Goal: Information Seeking & Learning: Learn about a topic

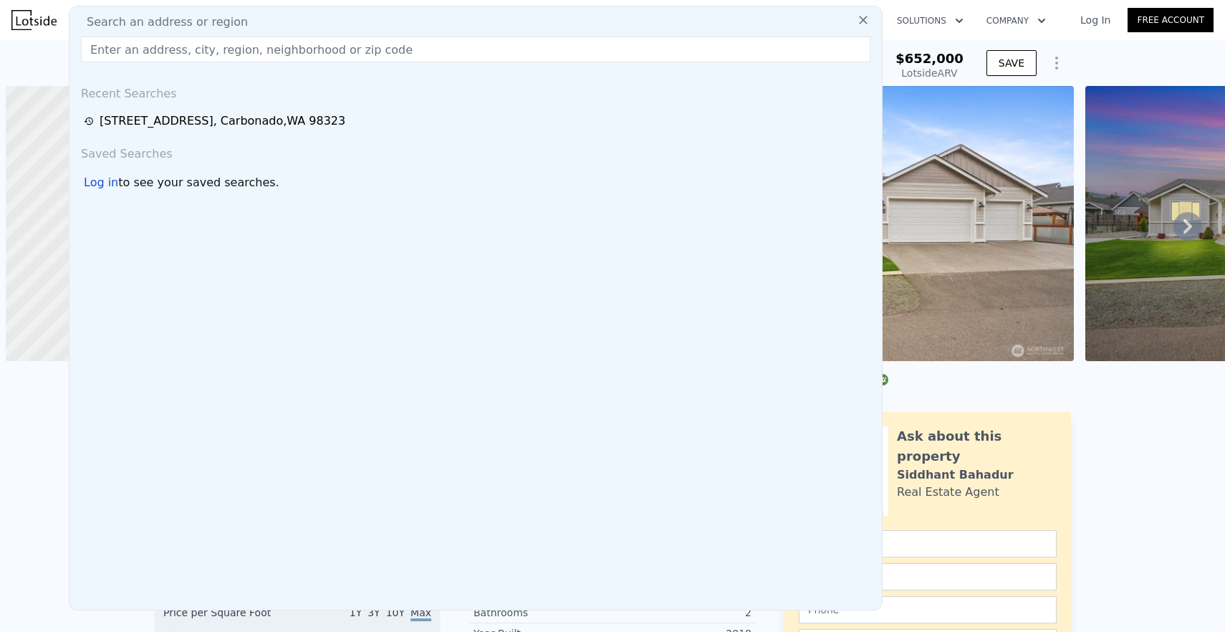
scroll to position [0, 6]
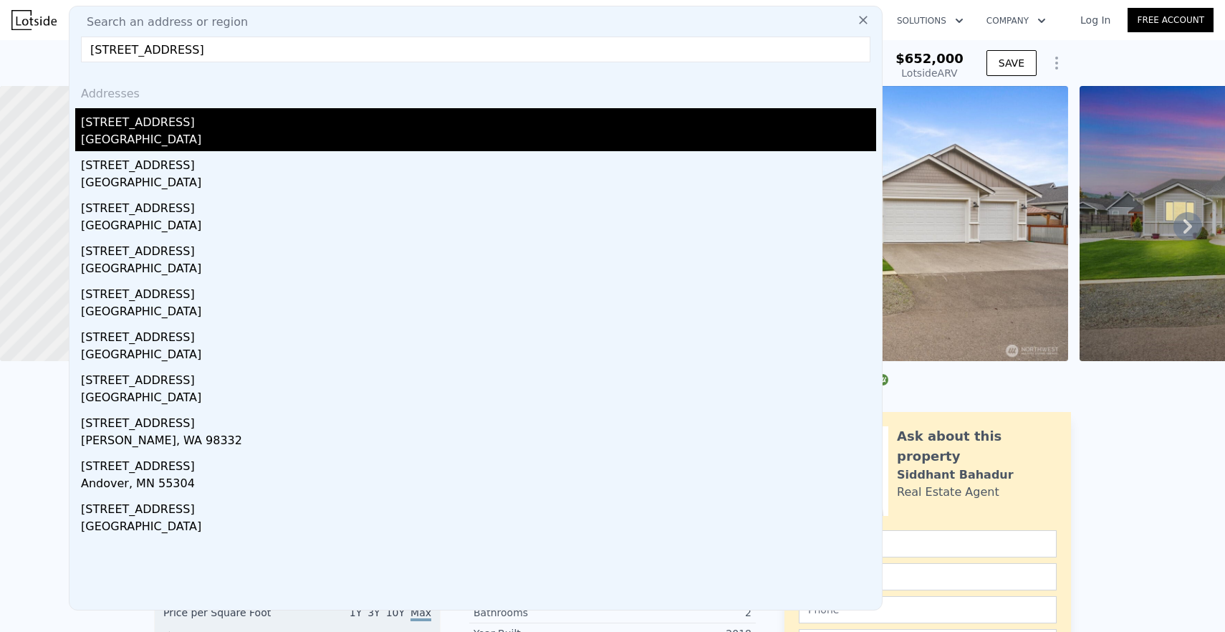
type input "[STREET_ADDRESS]"
click at [340, 131] on div "[GEOGRAPHIC_DATA]" at bounding box center [478, 141] width 795 height 20
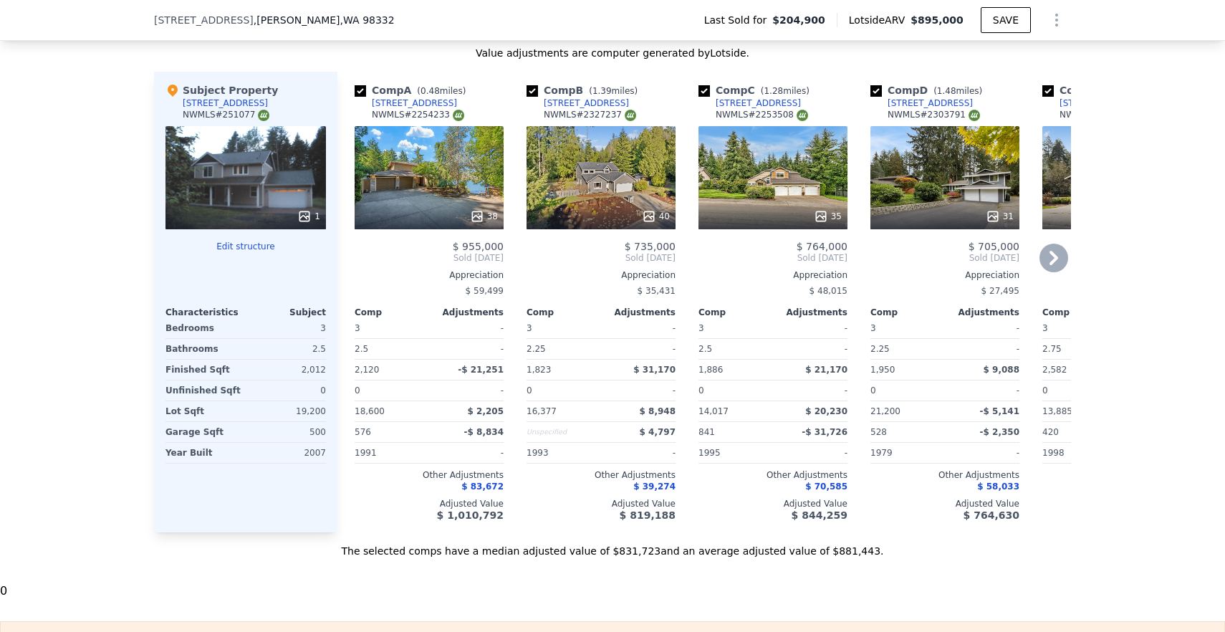
scroll to position [1390, 0]
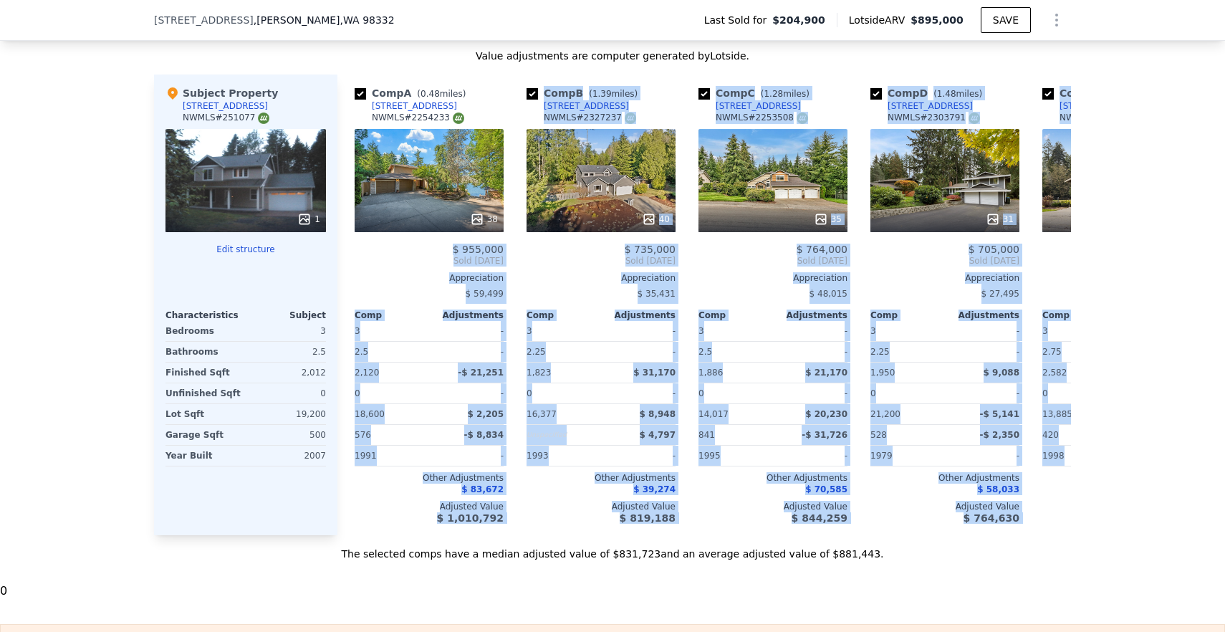
drag, startPoint x: 446, startPoint y: 247, endPoint x: 835, endPoint y: 536, distance: 483.9
click at [835, 536] on div "Value adjustments are computer generated by Lotside . Subject Property [STREET_…" at bounding box center [612, 305] width 917 height 512
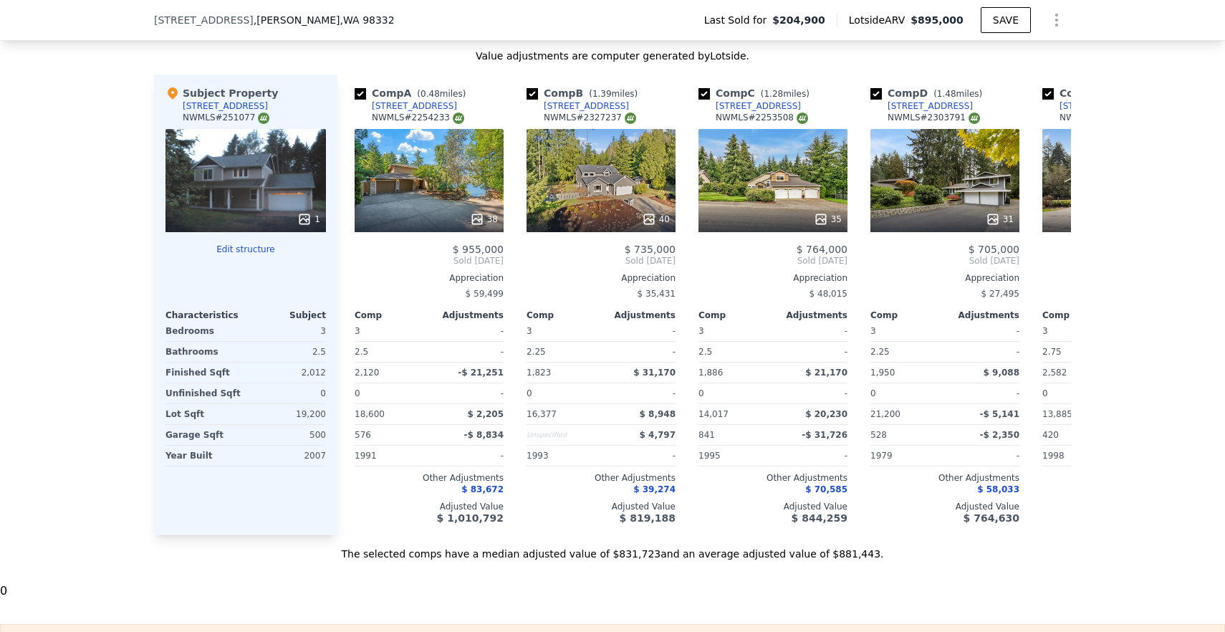
click at [908, 560] on div "The selected comps have a median adjusted value of $831,723 and an average adju…" at bounding box center [612, 548] width 917 height 26
drag, startPoint x: 822, startPoint y: 110, endPoint x: 495, endPoint y: 105, distance: 326.7
click at [494, 105] on div "Comp A ( 0.48 miles) [STREET_ADDRESS] # 2254233 38 $ 955,000 Sold [DATE] Apprec…" at bounding box center [704, 305] width 734 height 461
click at [850, 62] on div "Value adjustments are computer generated by Lotside ." at bounding box center [612, 56] width 917 height 14
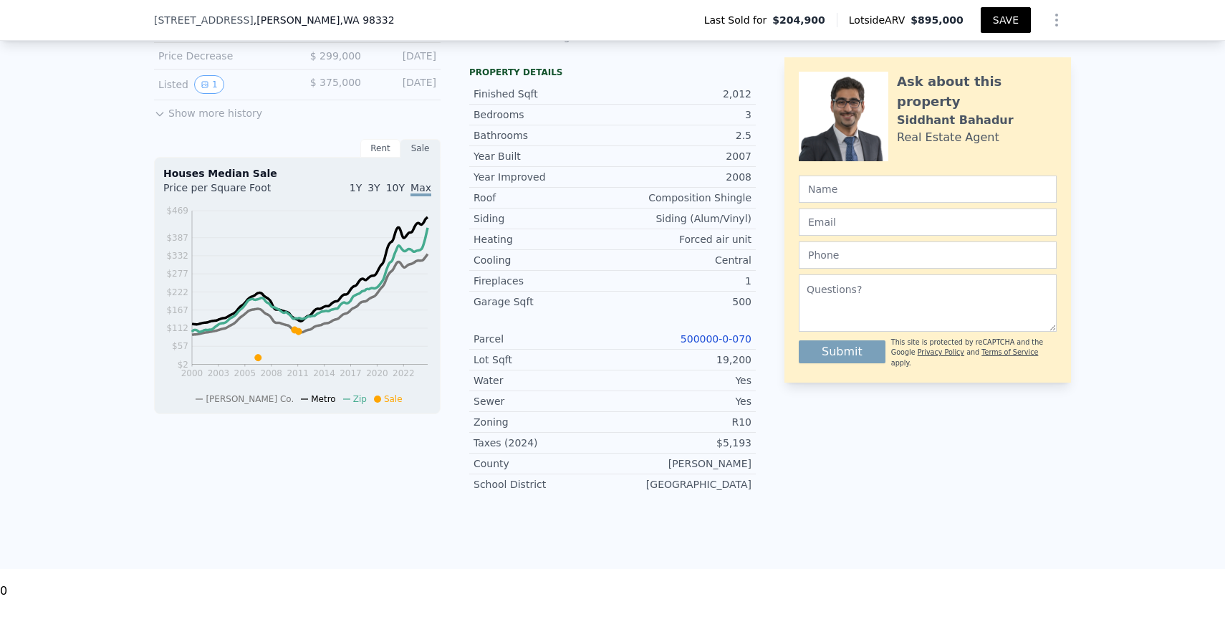
scroll to position [466, 0]
drag, startPoint x: 964, startPoint y: 18, endPoint x: 868, endPoint y: 15, distance: 96.8
click at [868, 15] on div "Lotside ARV $895,000" at bounding box center [909, 20] width 144 height 14
click at [850, 19] on div "Lotside ARV $895,000" at bounding box center [909, 20] width 144 height 14
drag, startPoint x: 850, startPoint y: 19, endPoint x: 879, endPoint y: 19, distance: 28.7
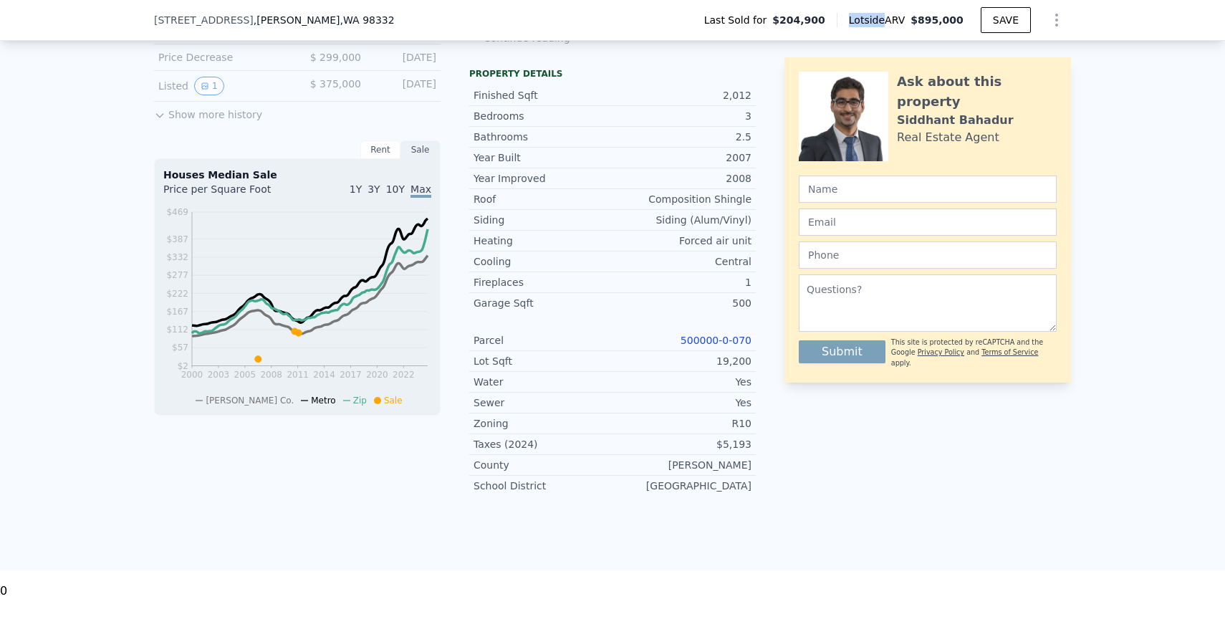
click at [879, 19] on div "Lotside ARV $895,000" at bounding box center [909, 20] width 144 height 14
click at [918, 9] on div "Last Sold for $204,900 Lotside ARV $895,000 SAVE" at bounding box center [882, 20] width 378 height 29
drag, startPoint x: 911, startPoint y: 19, endPoint x: 894, endPoint y: 19, distance: 17.2
click at [894, 19] on span "Lotside ARV" at bounding box center [880, 20] width 62 height 14
click at [901, 10] on div "Last Sold for $204,900 Lotside ARV $895,000 SAVE" at bounding box center [882, 20] width 378 height 29
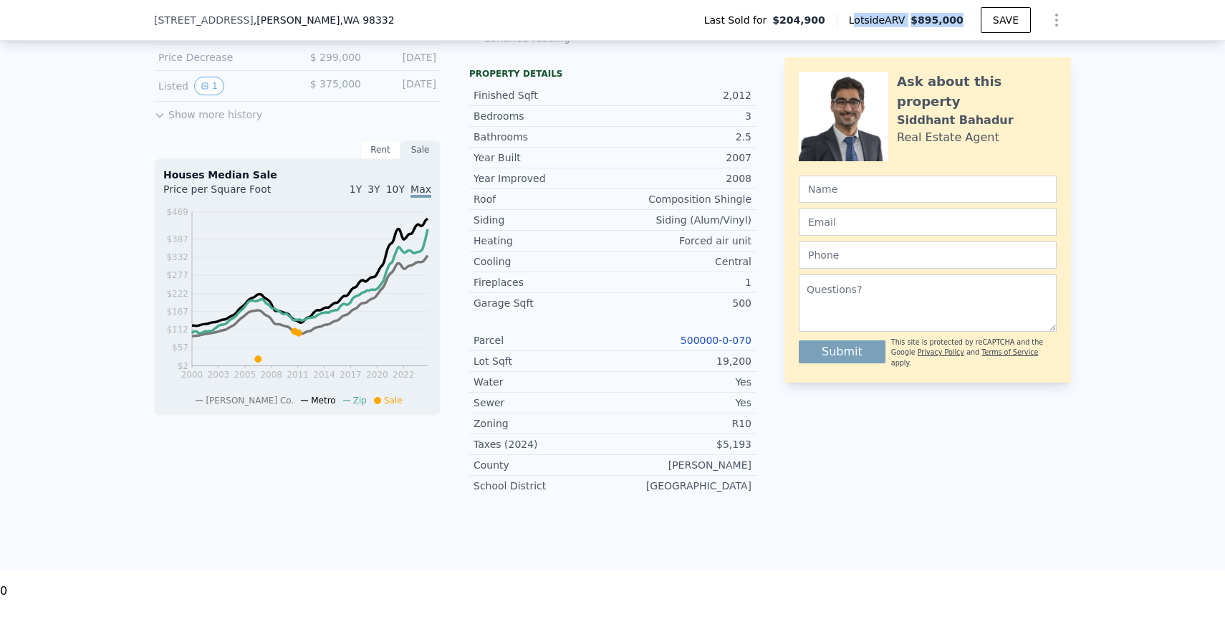
drag, startPoint x: 969, startPoint y: 20, endPoint x: 858, endPoint y: 21, distance: 111.0
click at [858, 21] on div "Lotside ARV $895,000" at bounding box center [909, 20] width 144 height 14
click at [1166, 187] on div "LISTING & SALE HISTORY Sold 1 $ 204,900 [DATE] Listed $ 204,900 [DATE] Sold 0 $…" at bounding box center [612, 248] width 1225 height 646
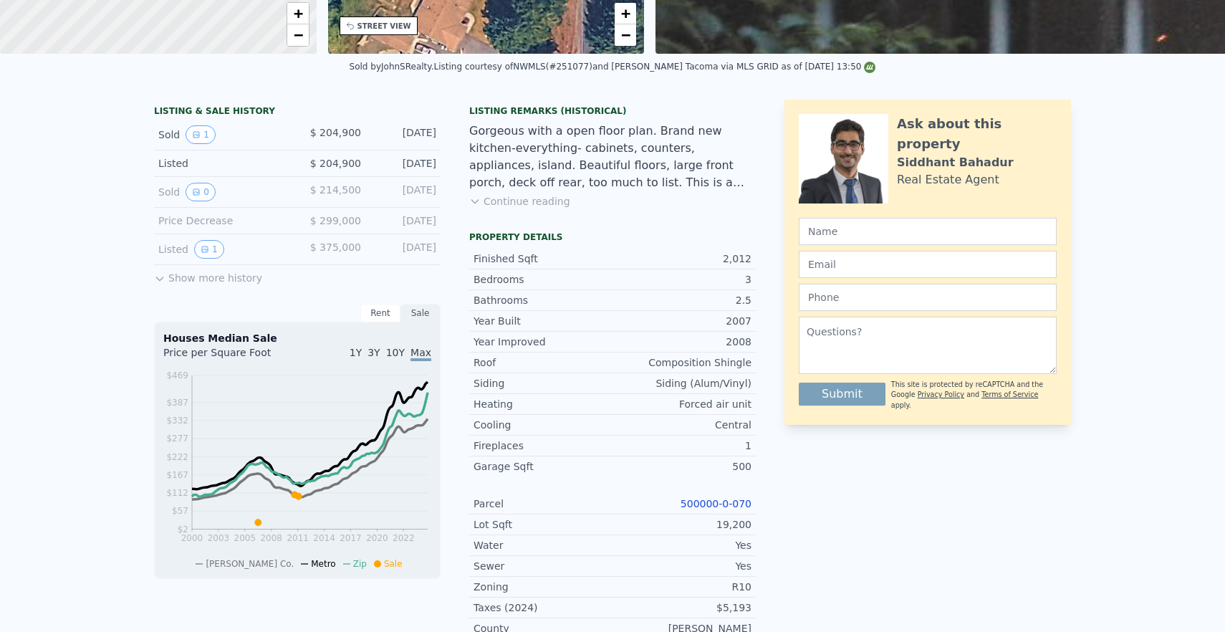
scroll to position [5, 0]
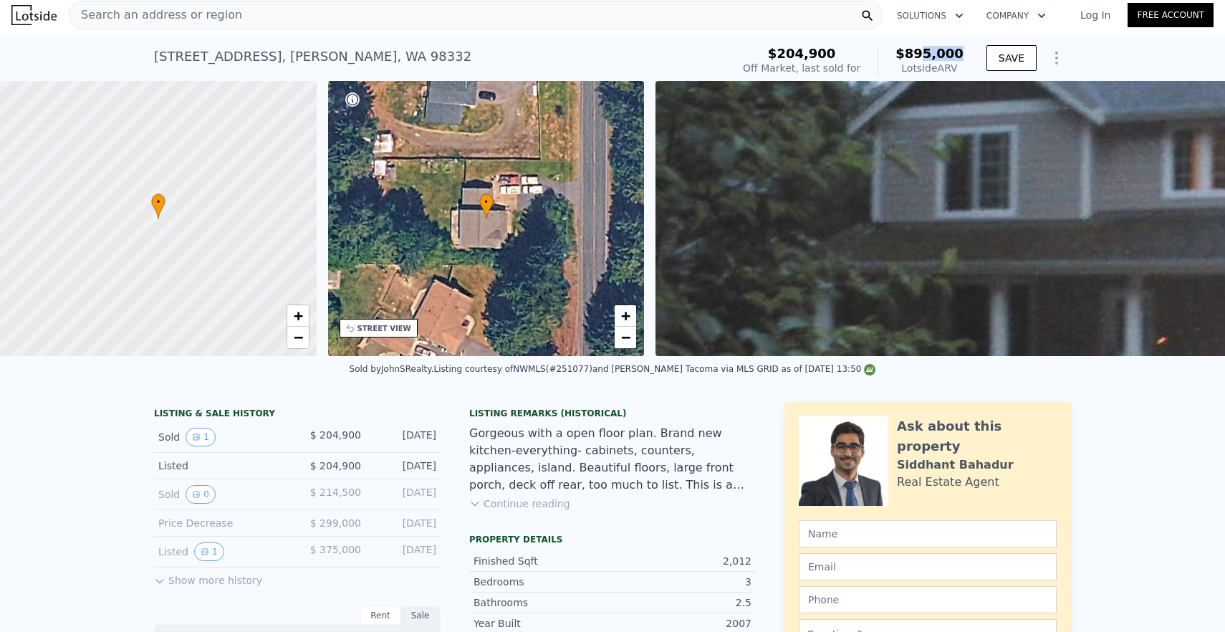
drag, startPoint x: 968, startPoint y: 55, endPoint x: 923, endPoint y: 54, distance: 44.4
click at [923, 54] on div "$204,900 Off Market, last sold for $895,000 Lotside ARV" at bounding box center [853, 61] width 232 height 40
click at [960, 67] on div "Lotside ARV" at bounding box center [930, 68] width 68 height 14
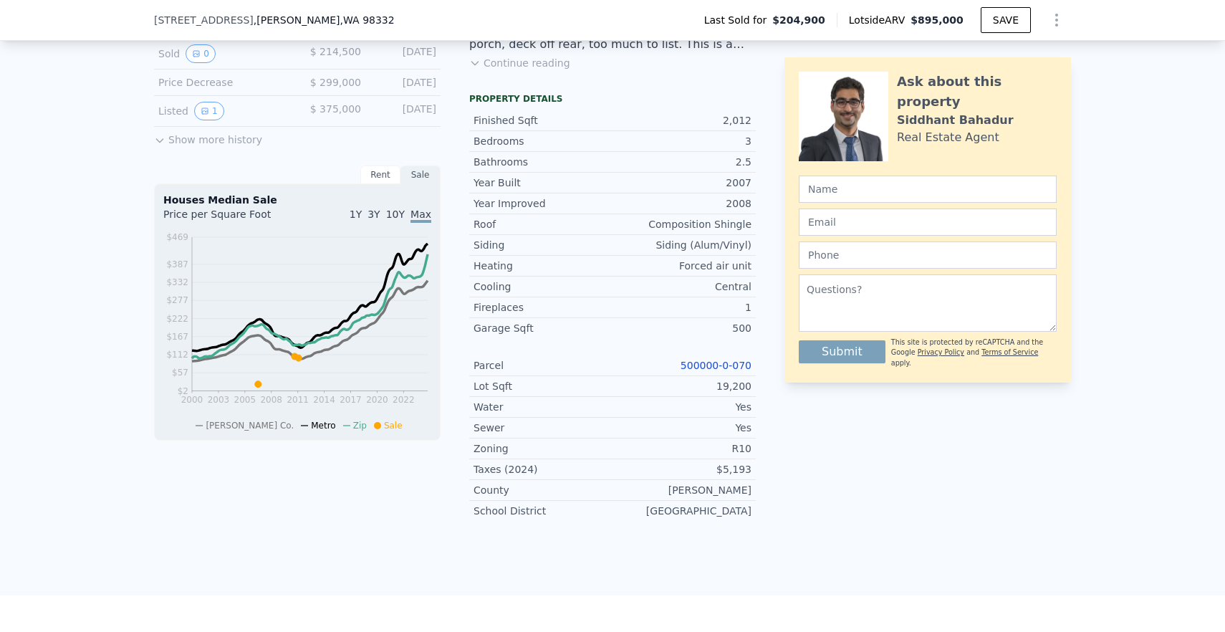
scroll to position [248, 0]
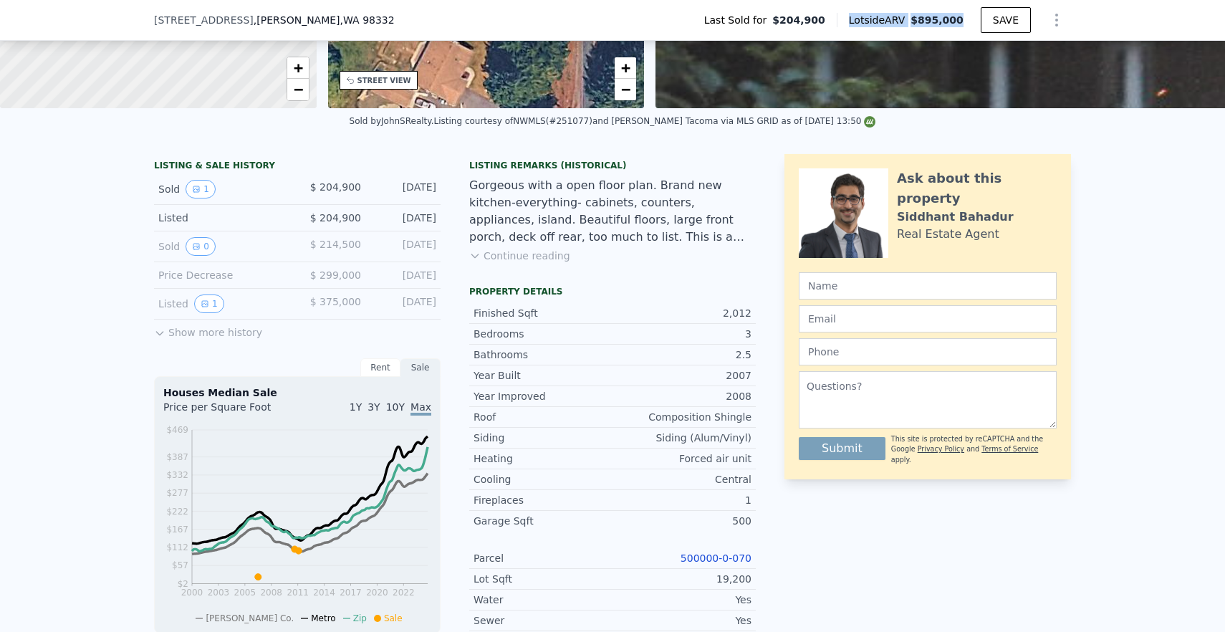
drag, startPoint x: 966, startPoint y: 19, endPoint x: 842, endPoint y: 24, distance: 124.7
click at [842, 24] on div "Lotside ARV $895,000" at bounding box center [909, 20] width 144 height 14
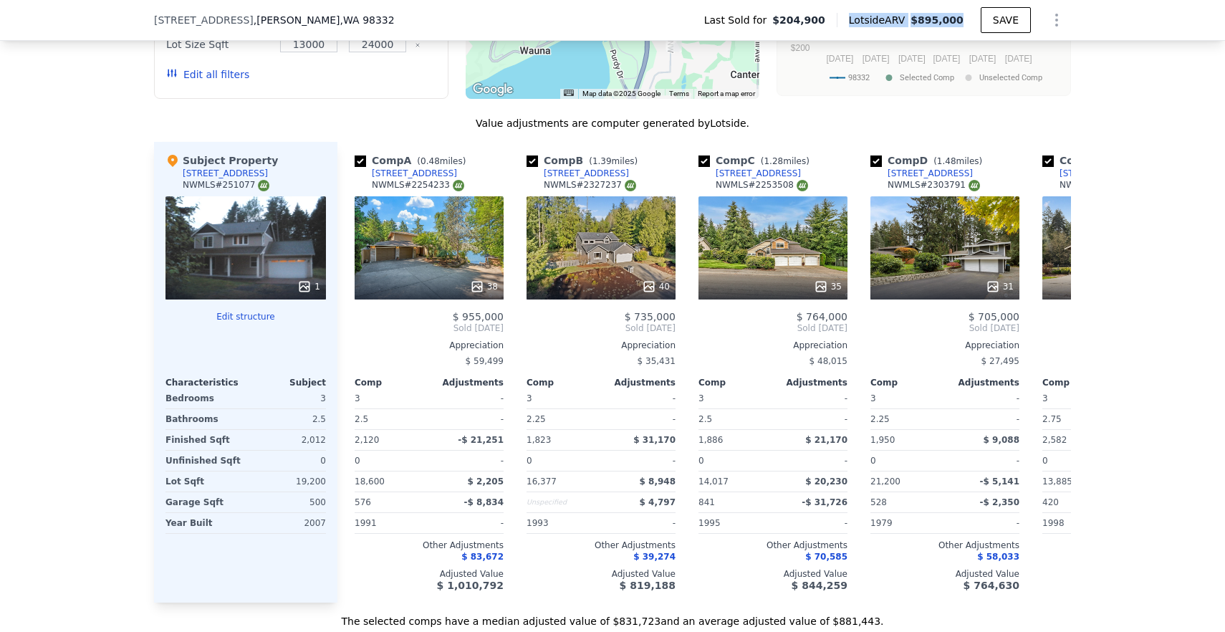
scroll to position [1327, 0]
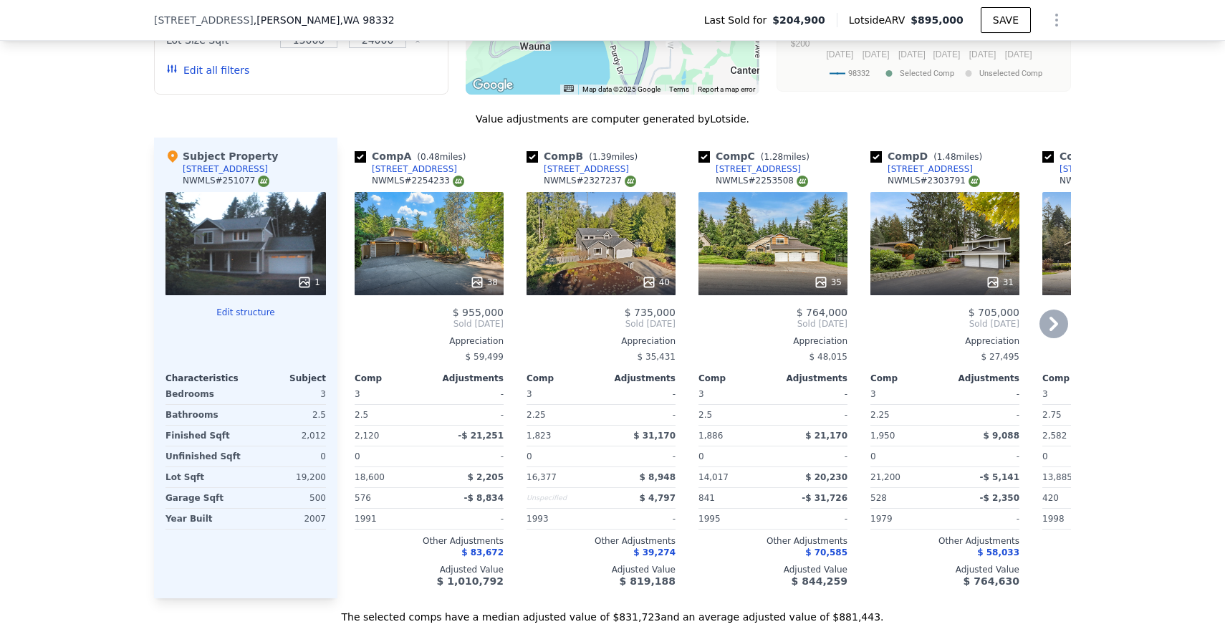
click at [422, 248] on div "38" at bounding box center [429, 243] width 149 height 103
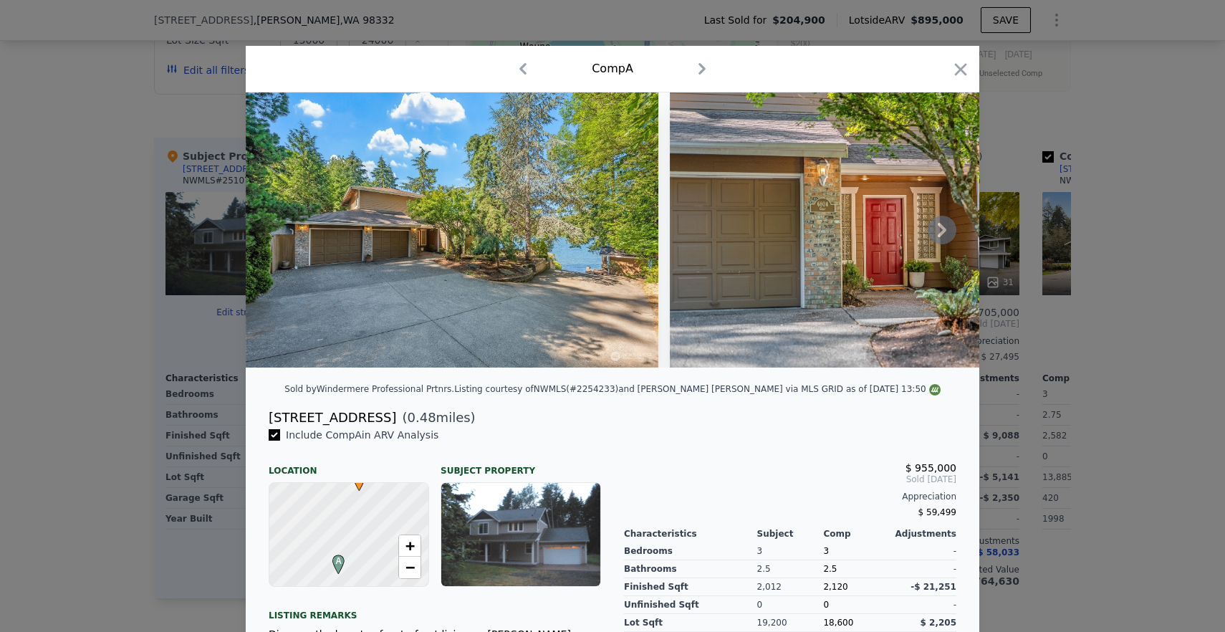
click at [471, 240] on img at bounding box center [452, 229] width 413 height 275
click at [945, 230] on icon at bounding box center [942, 230] width 9 height 14
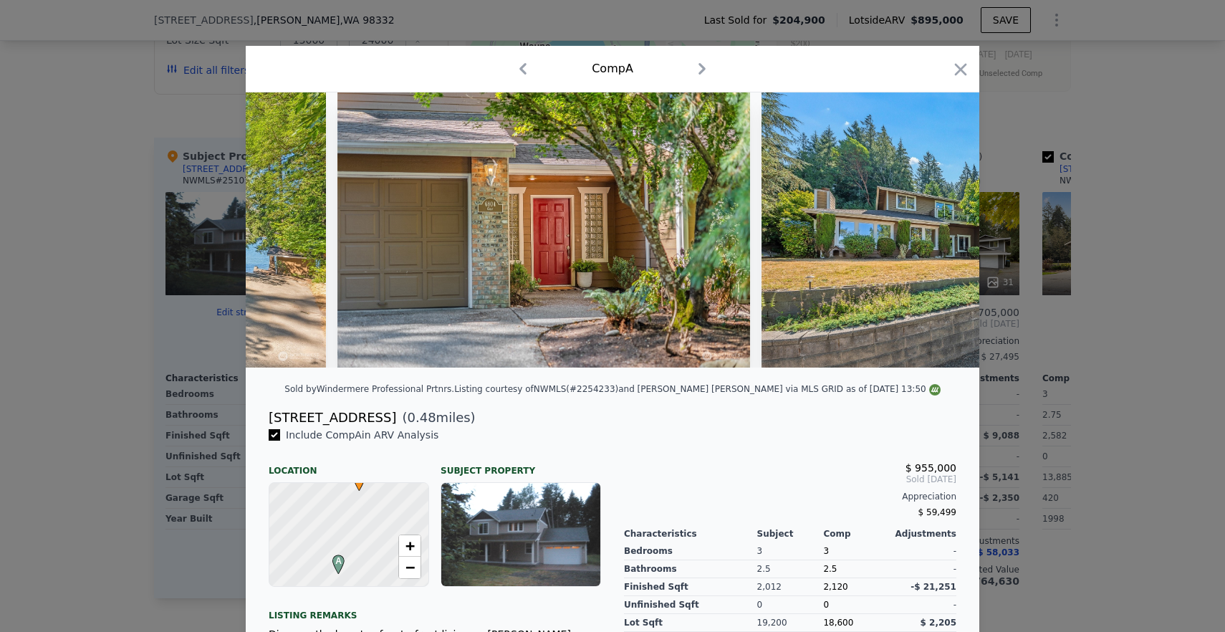
click at [945, 230] on img at bounding box center [968, 229] width 413 height 275
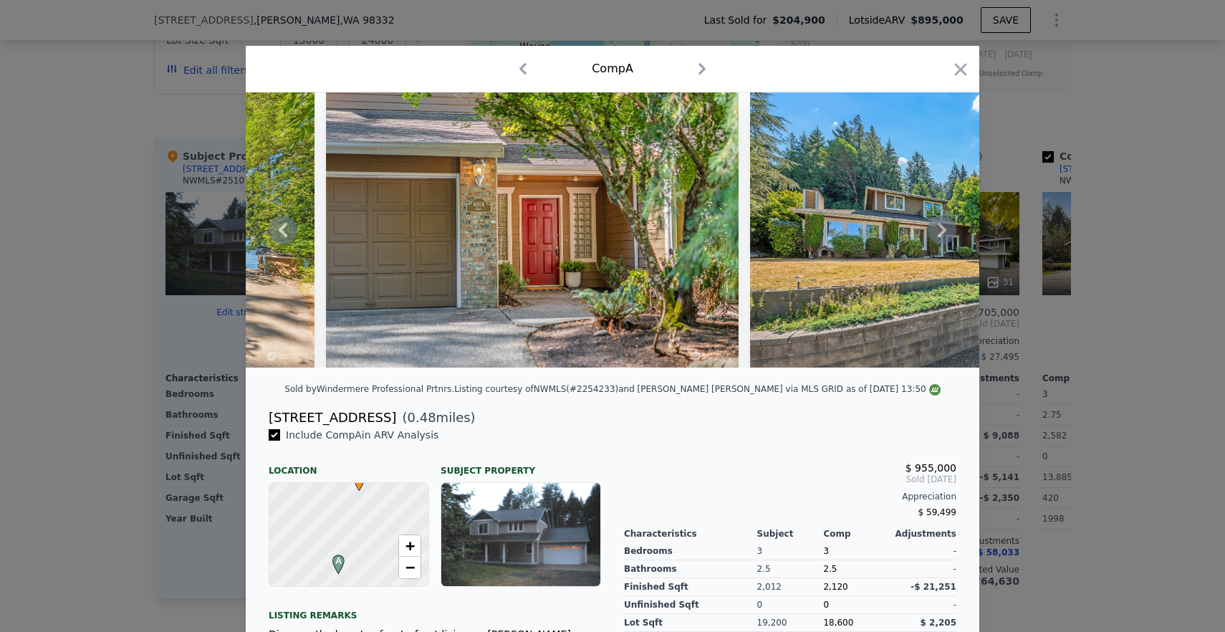
click at [945, 230] on icon at bounding box center [942, 230] width 9 height 14
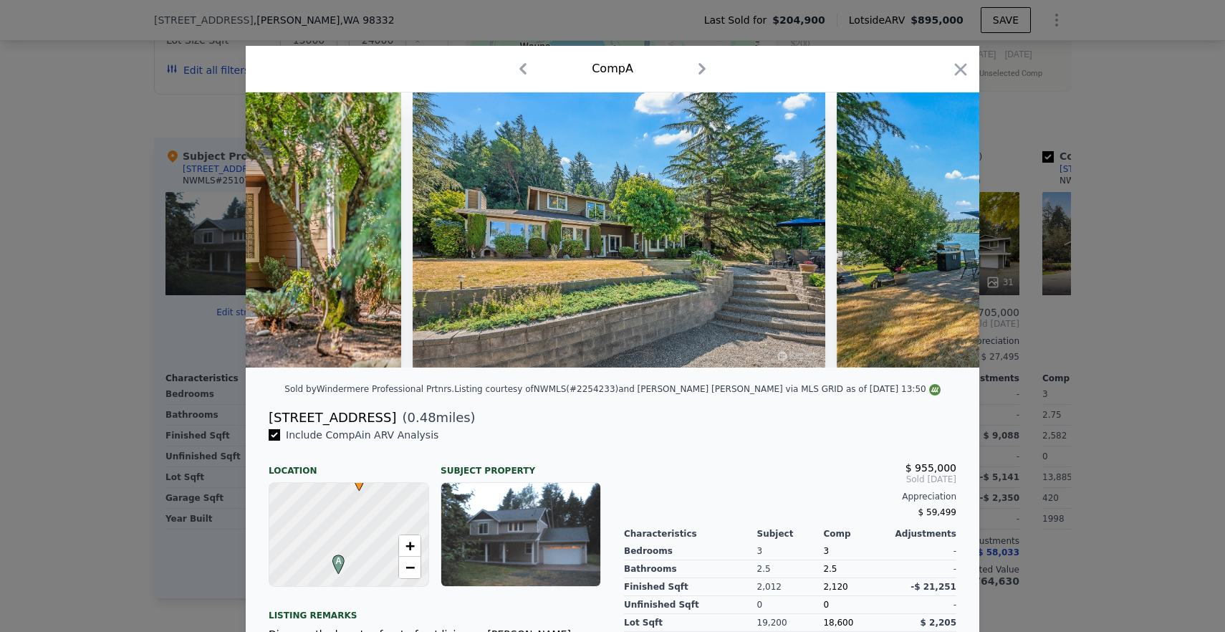
scroll to position [0, 688]
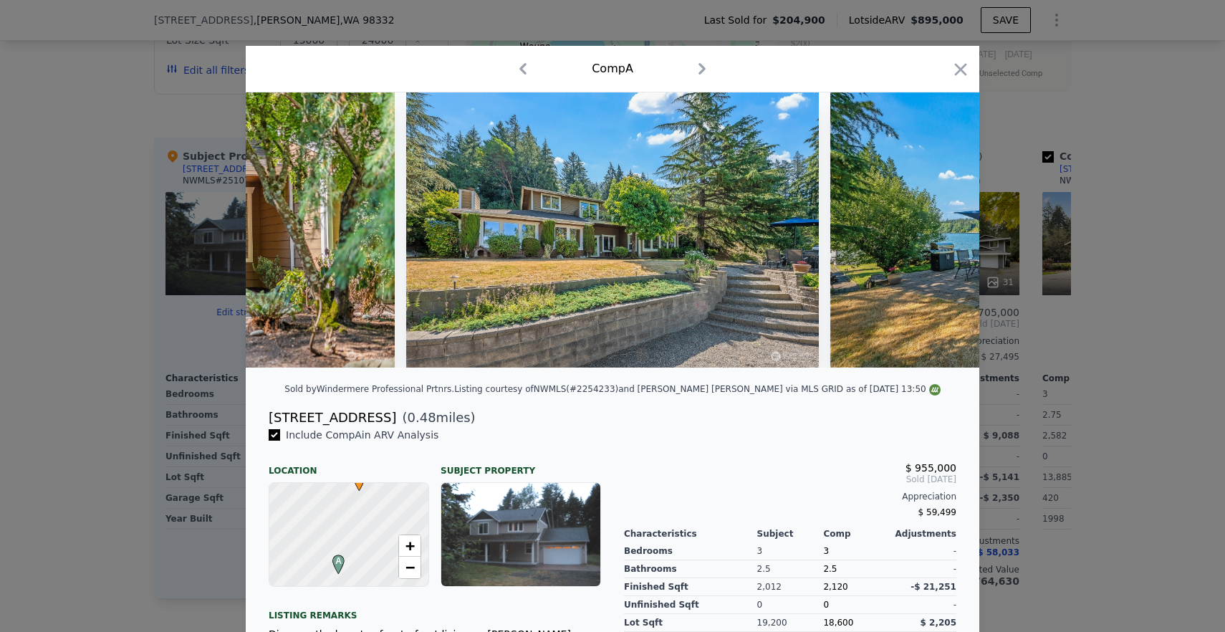
click at [945, 230] on img at bounding box center [1036, 229] width 413 height 275
drag, startPoint x: 957, startPoint y: 466, endPoint x: 910, endPoint y: 466, distance: 47.3
click at [910, 466] on div "$ 955,000 Sold [DATE] Appreciation $ 59,499 Characteristics Subject Comp Adjust…" at bounding box center [790, 620] width 355 height 385
click at [940, 226] on icon at bounding box center [942, 230] width 9 height 14
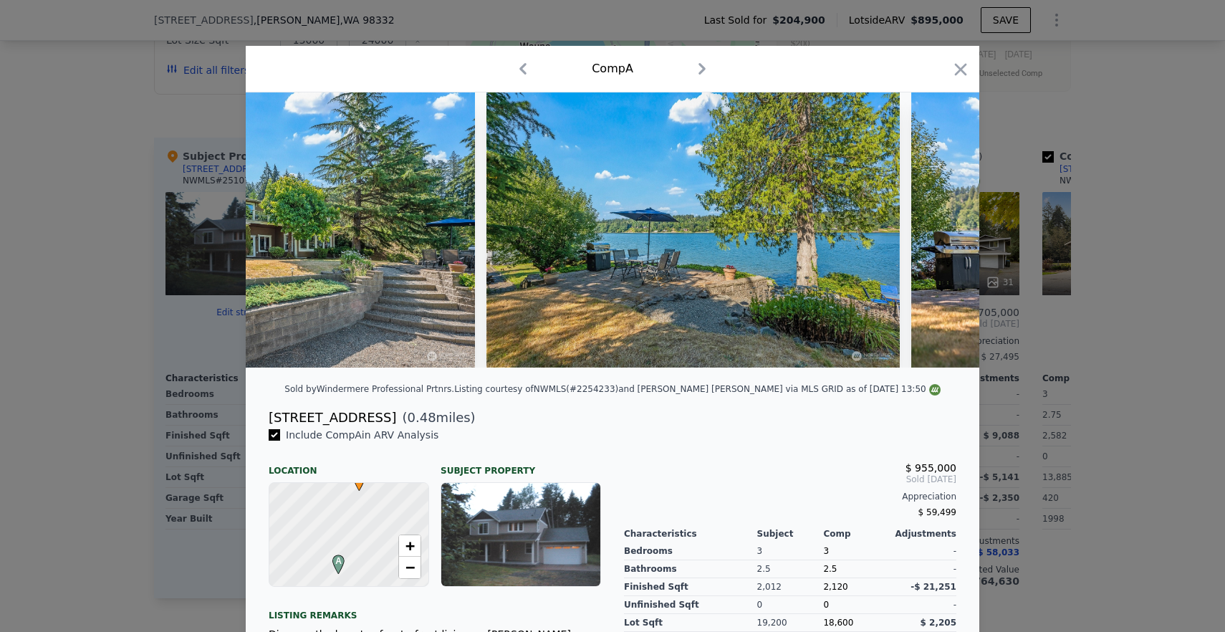
click at [940, 226] on img at bounding box center [1117, 229] width 413 height 275
click at [940, 226] on icon at bounding box center [942, 230] width 9 height 14
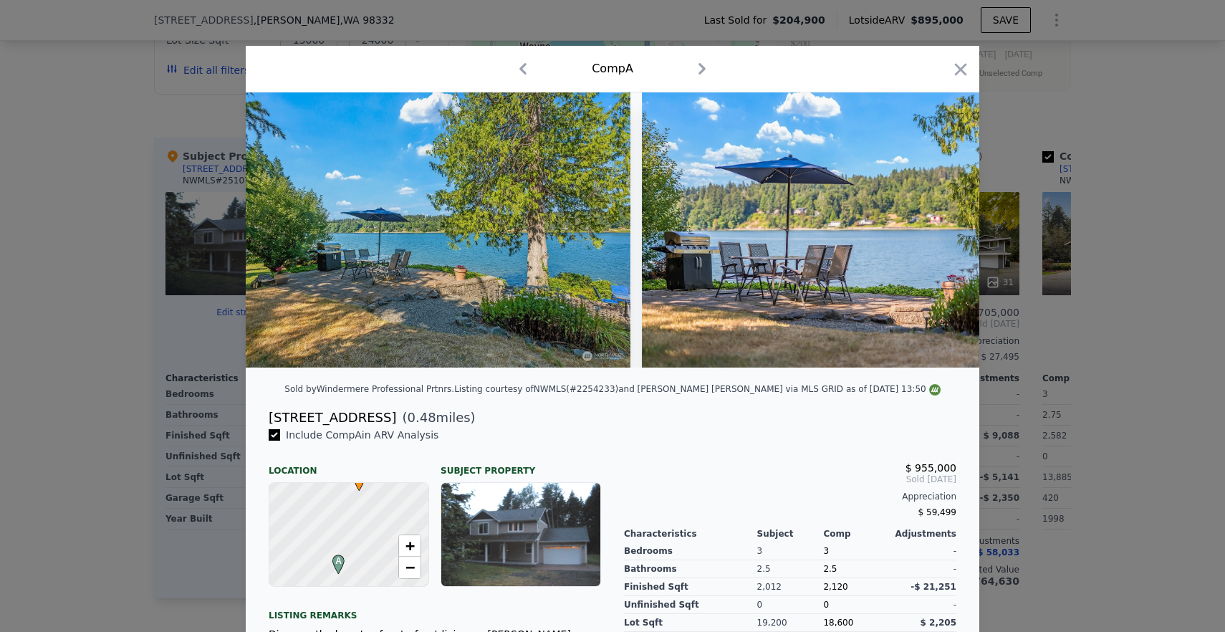
scroll to position [0, 1376]
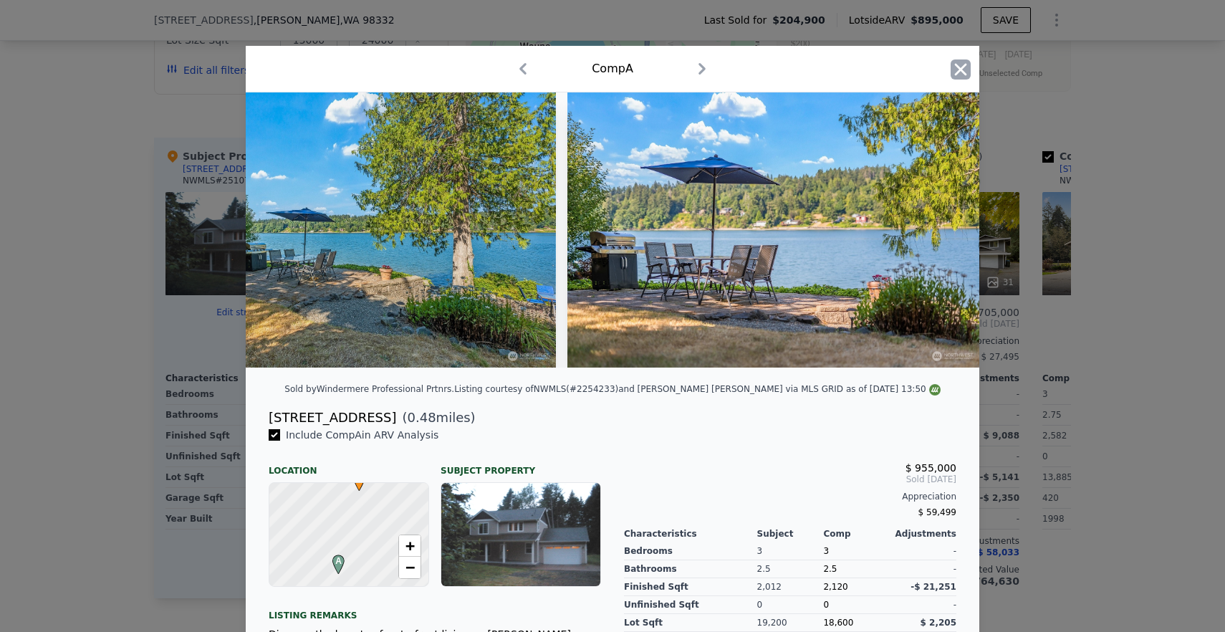
click at [954, 69] on icon "button" at bounding box center [961, 69] width 20 height 20
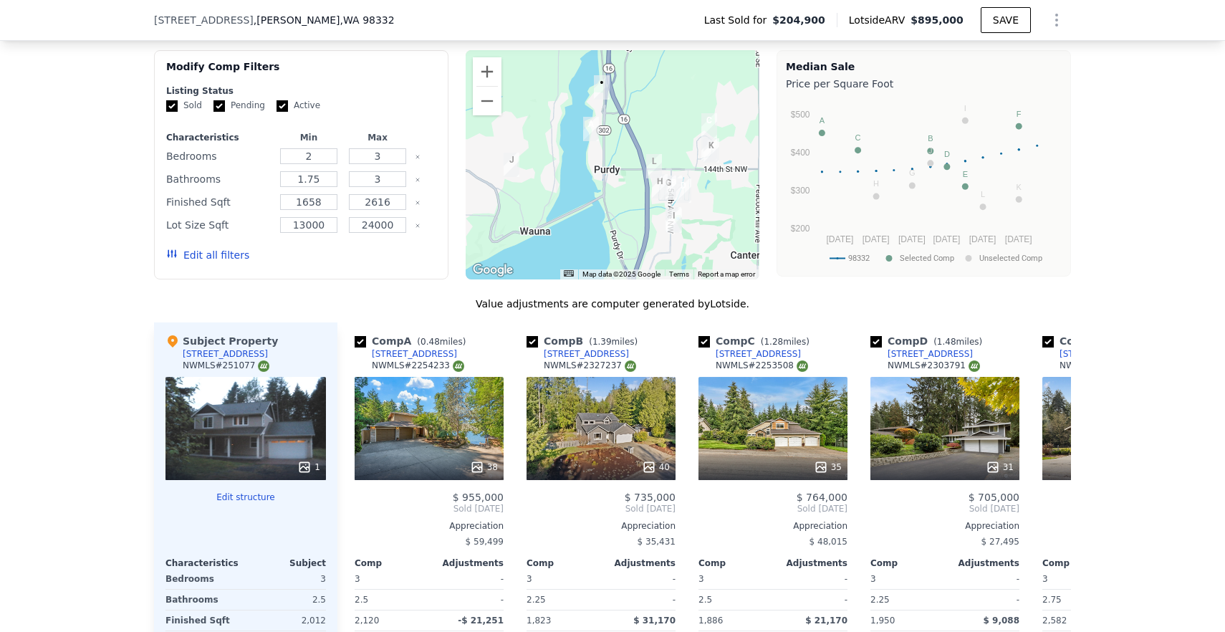
scroll to position [1161, 0]
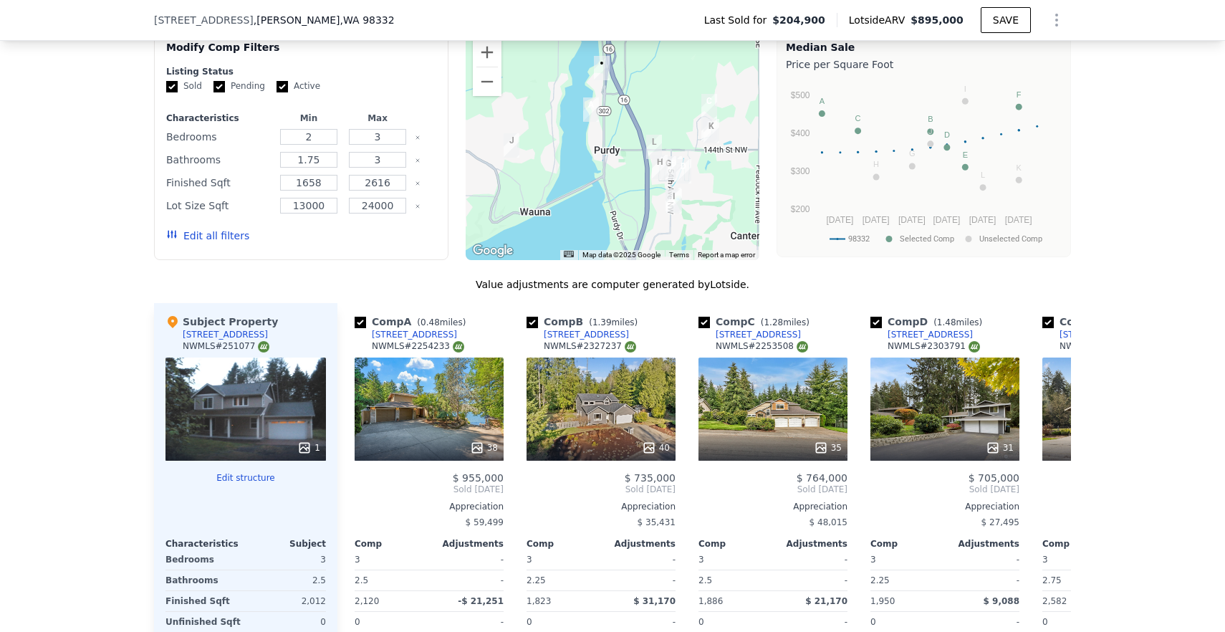
click at [246, 449] on div at bounding box center [245, 448] width 160 height 26
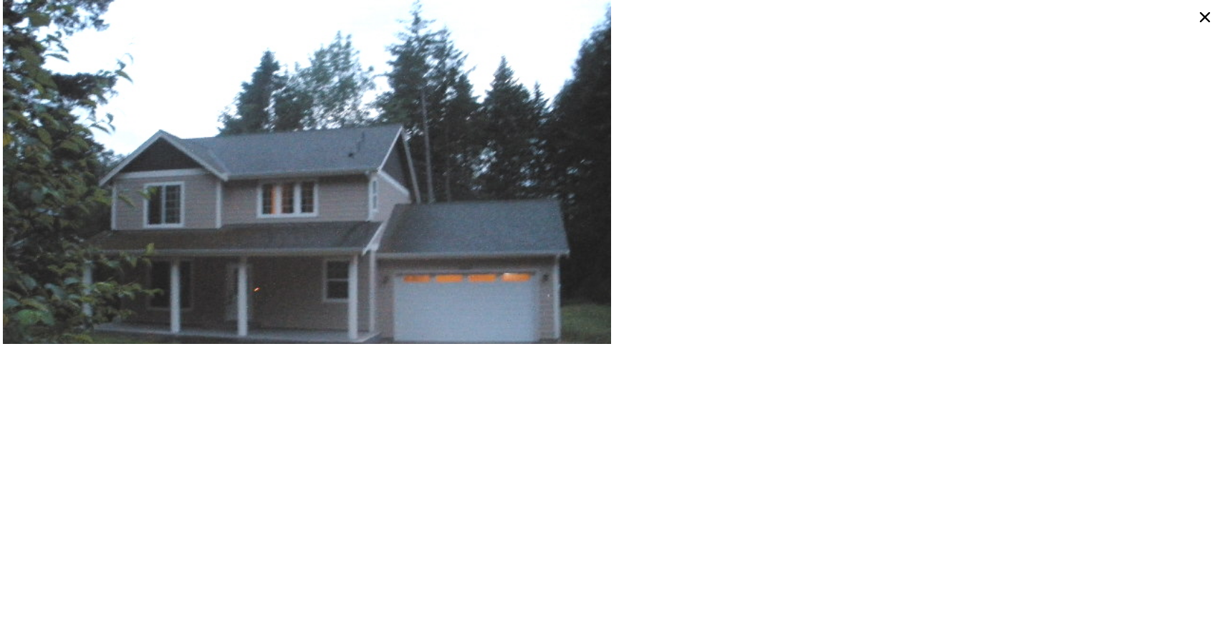
click at [731, 224] on div at bounding box center [918, 172] width 610 height 344
click at [1207, 21] on icon at bounding box center [1205, 17] width 23 height 23
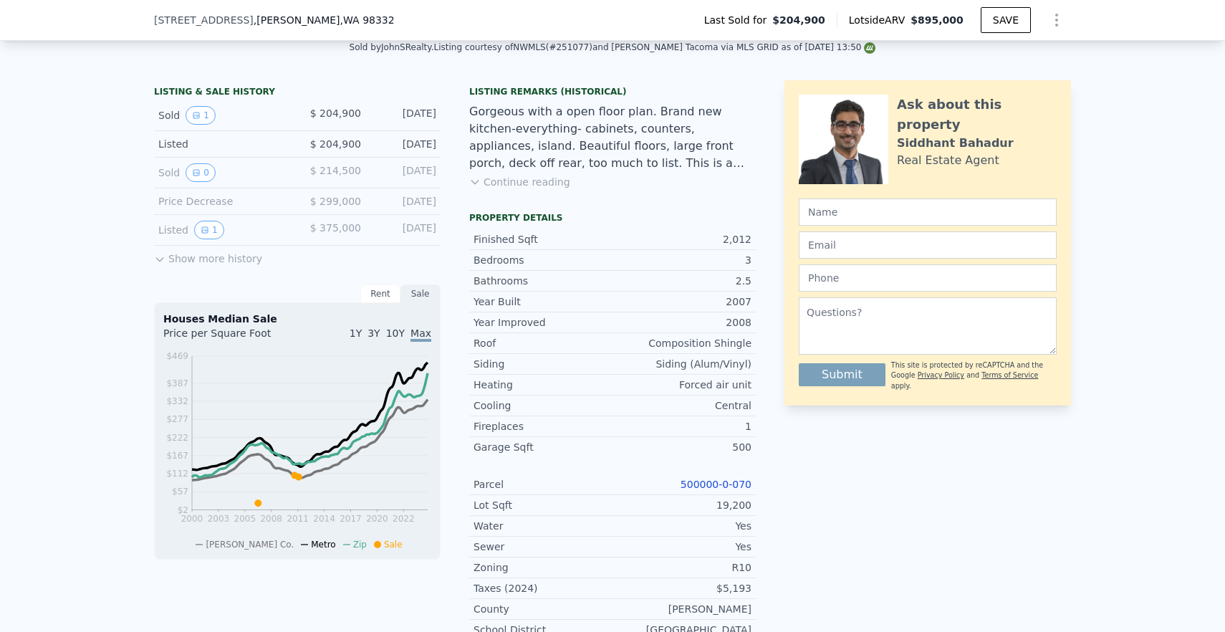
scroll to position [211, 0]
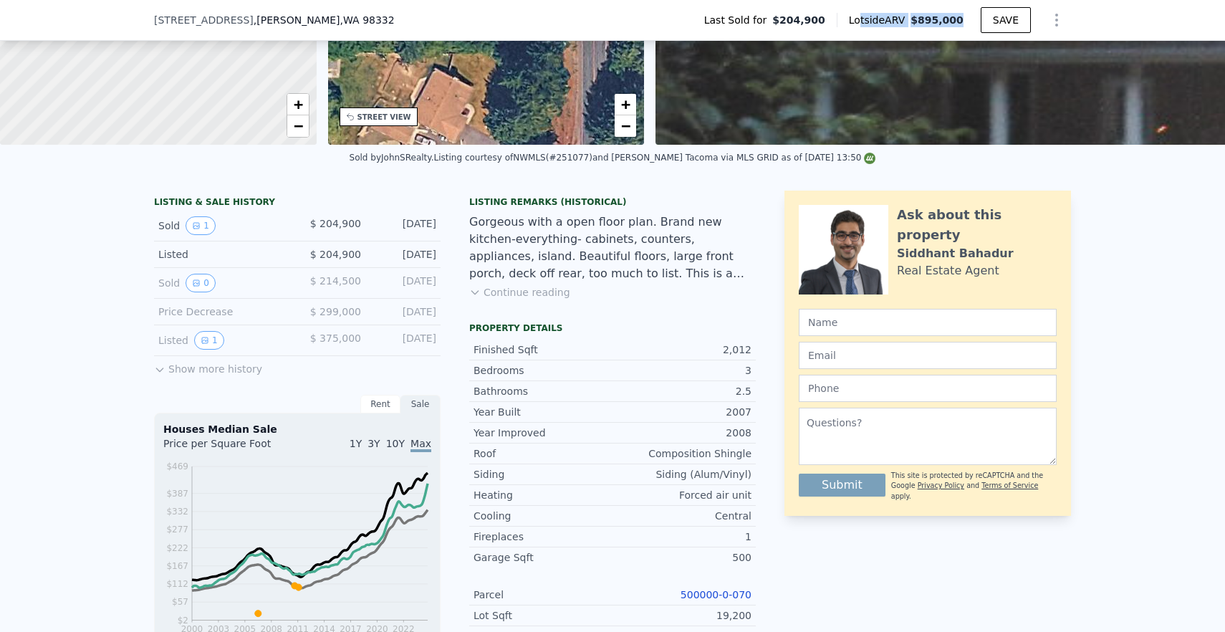
drag, startPoint x: 971, startPoint y: 17, endPoint x: 865, endPoint y: 28, distance: 107.3
click at [865, 26] on div "Lotside ARV $895,000" at bounding box center [909, 20] width 144 height 14
click at [734, 176] on div "Sold by JohnSRealty . Listing courtesy of NWMLS (#251077) and [PERSON_NAME][GEO…" at bounding box center [612, 162] width 1225 height 34
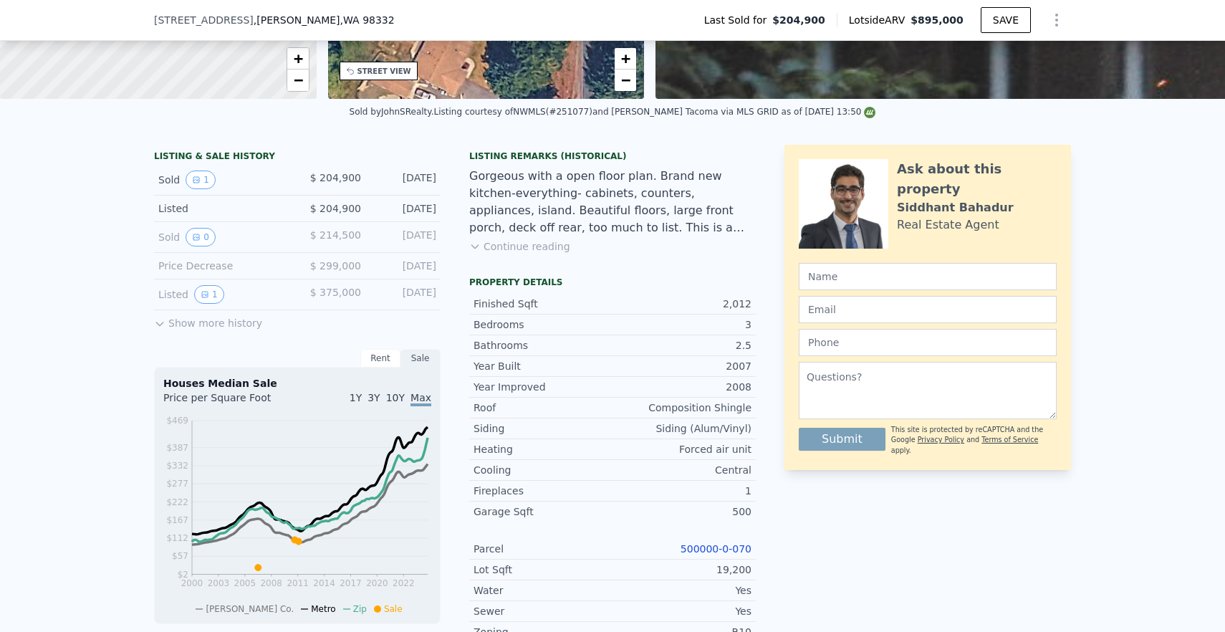
scroll to position [110, 0]
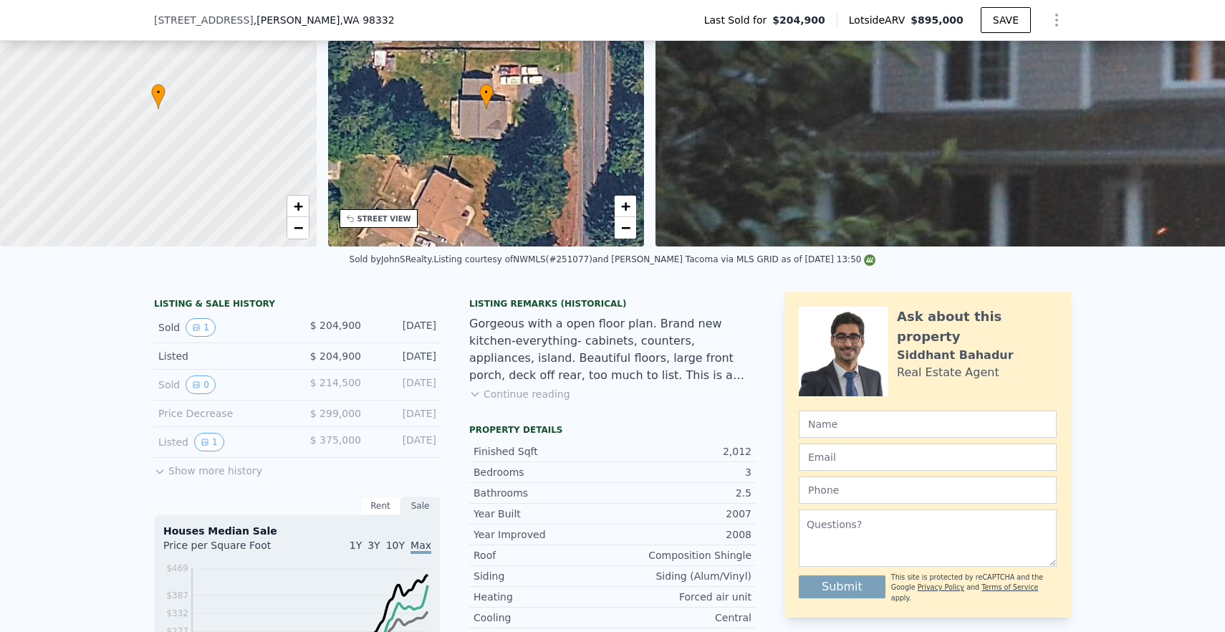
drag, startPoint x: 966, startPoint y: 21, endPoint x: 913, endPoint y: 24, distance: 53.1
click at [913, 24] on div "Lotside ARV $895,000" at bounding box center [909, 20] width 144 height 14
copy div "$895,000"
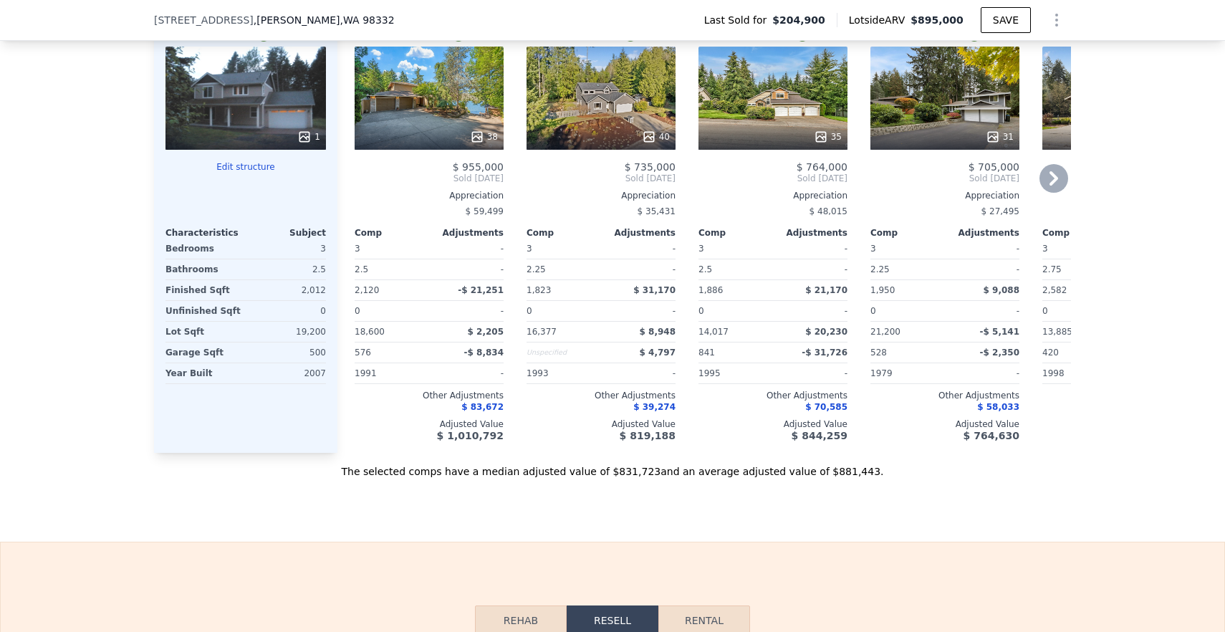
scroll to position [1380, 0]
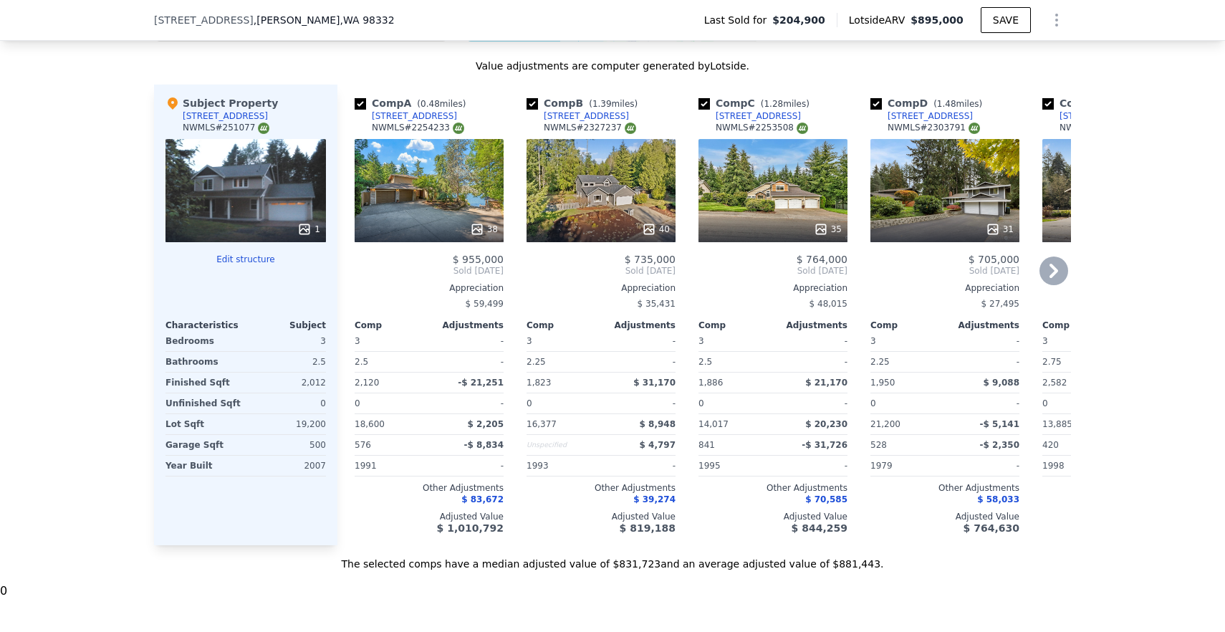
drag, startPoint x: 489, startPoint y: 113, endPoint x: 363, endPoint y: 115, distance: 126.1
click at [363, 115] on div "Comp A ( 0.48 miles) [STREET_ADDRESS] # 2254233" at bounding box center [429, 117] width 149 height 43
drag, startPoint x: 366, startPoint y: 36, endPoint x: 138, endPoint y: 16, distance: 229.4
click at [138, 16] on div "[STREET_ADDRESS][PERSON_NAME] Last Sold for $204,900 Lotside ARV $895,000 SAVE" at bounding box center [612, 20] width 1225 height 41
copy div "[STREET_ADDRESS][PERSON_NAME]"
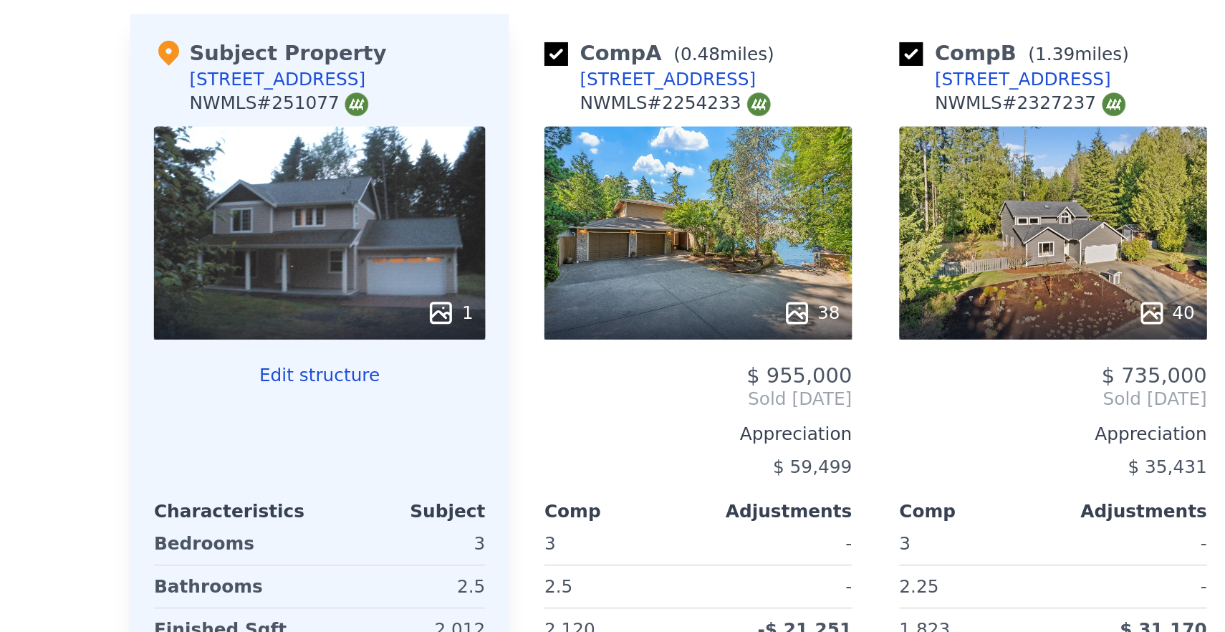
scroll to position [0, 5]
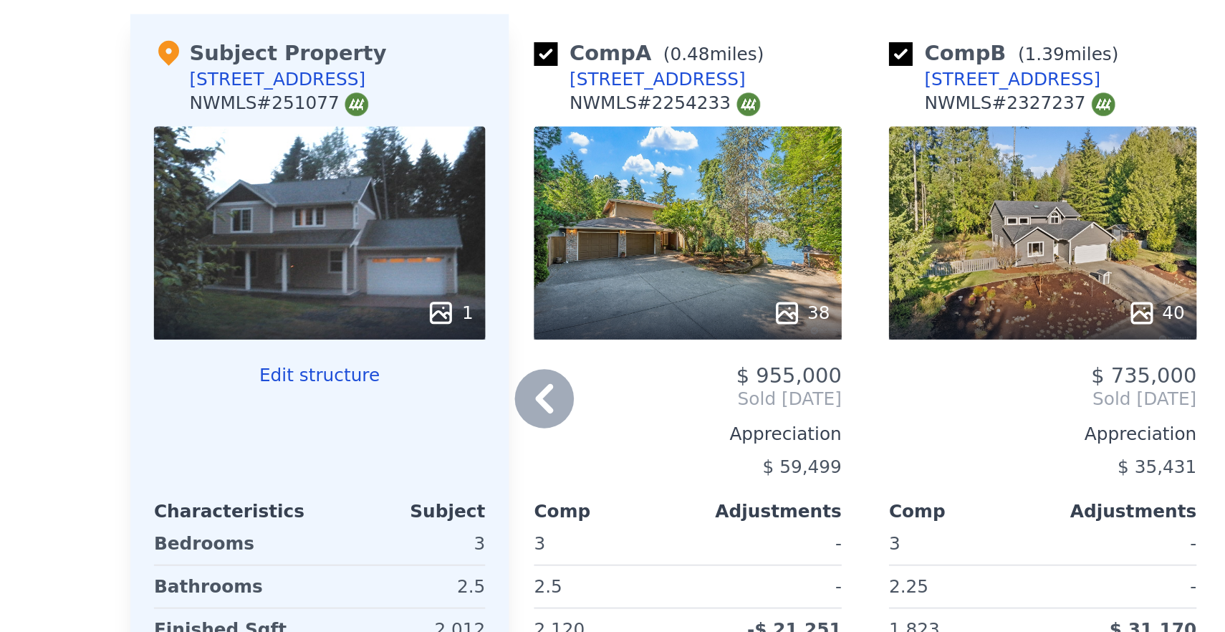
click at [421, 267] on div "38" at bounding box center [424, 259] width 149 height 103
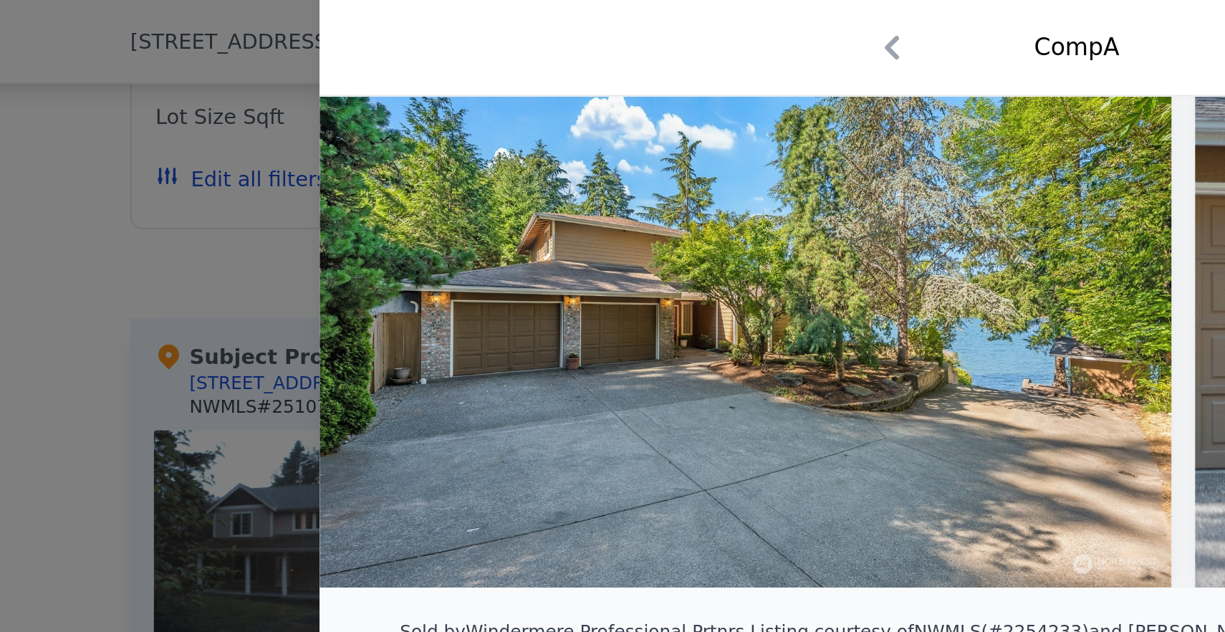
scroll to position [83, 0]
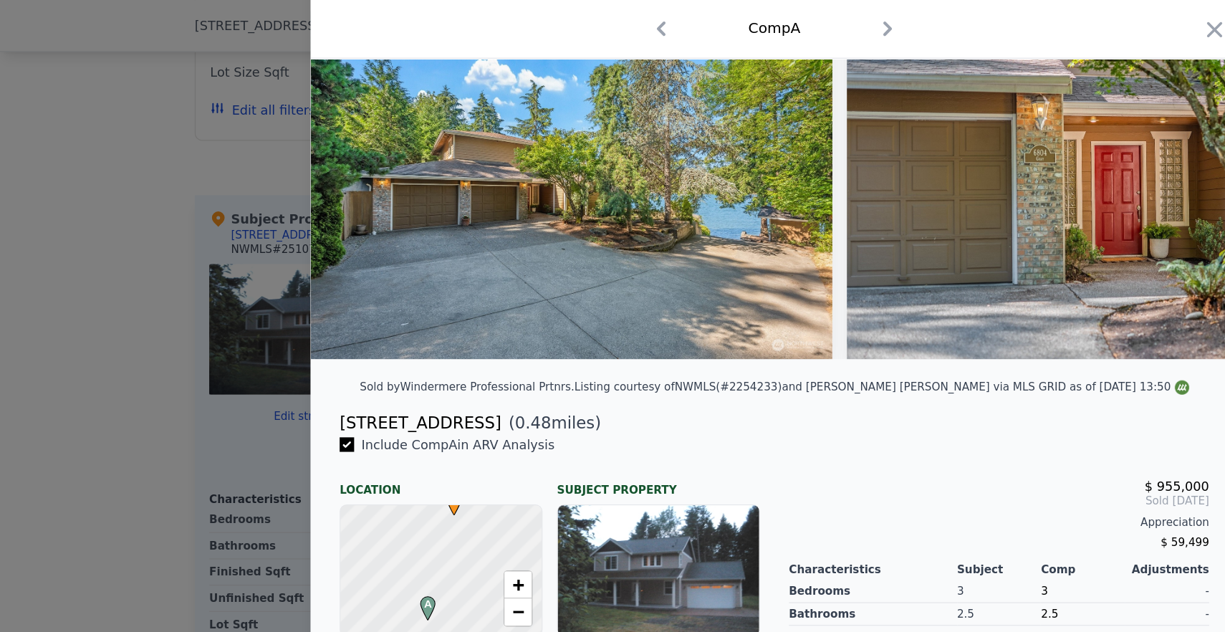
click at [702, 22] on icon "button" at bounding box center [702, 22] width 23 height 23
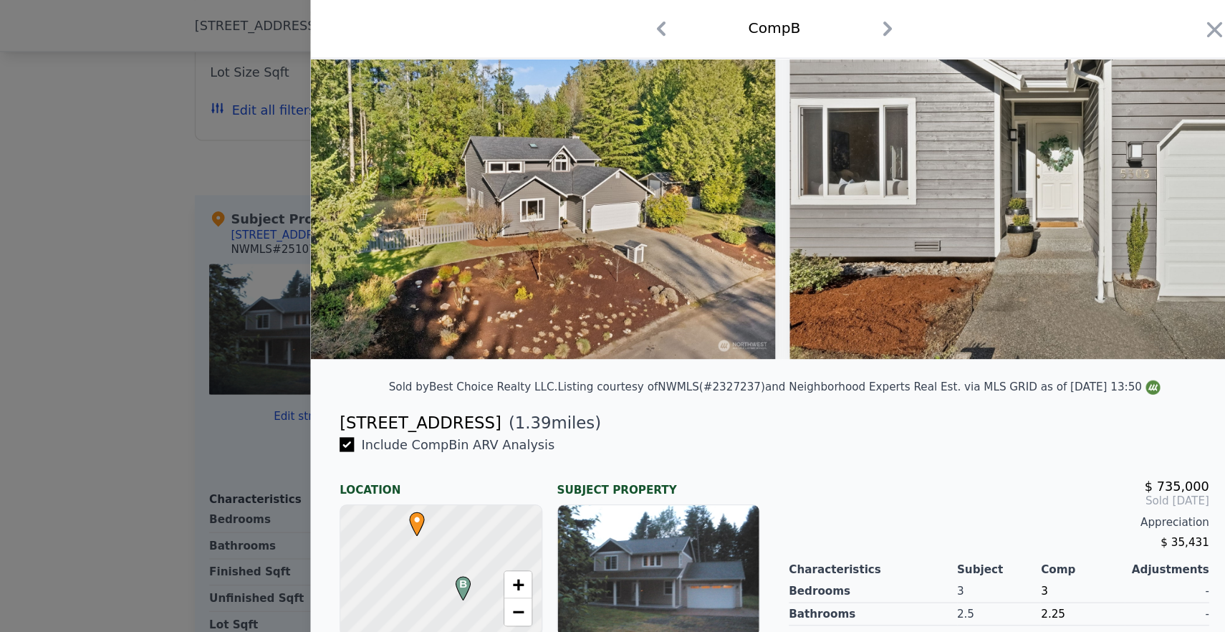
click at [702, 22] on icon "button" at bounding box center [702, 22] width 23 height 23
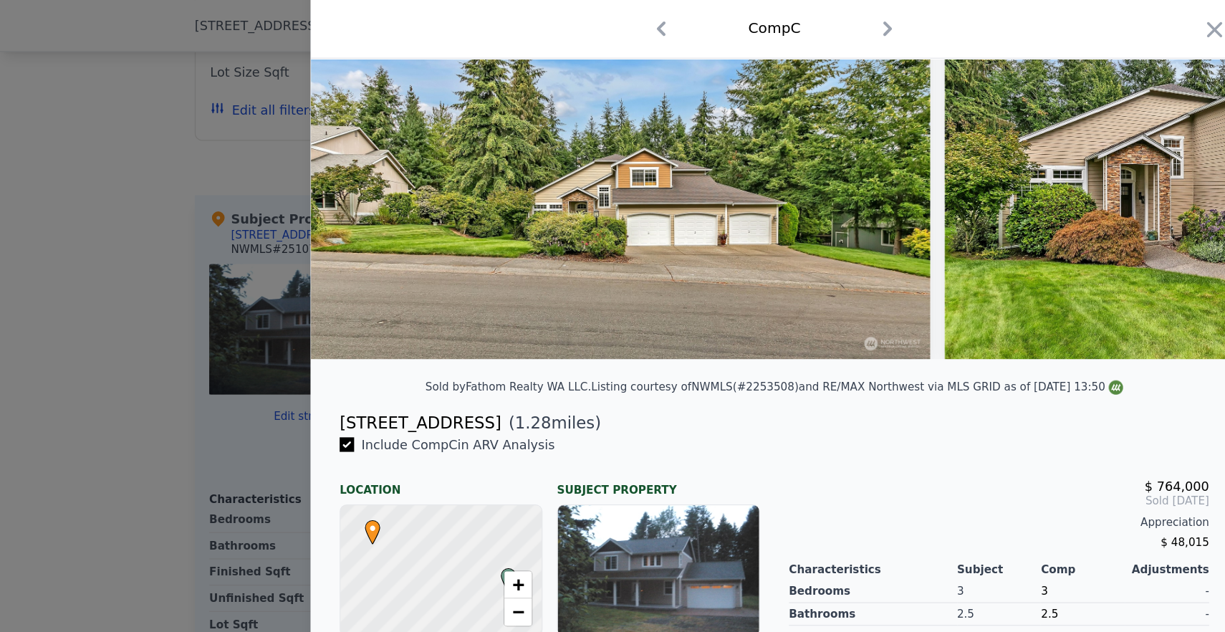
click at [702, 22] on icon "button" at bounding box center [702, 22] width 23 height 23
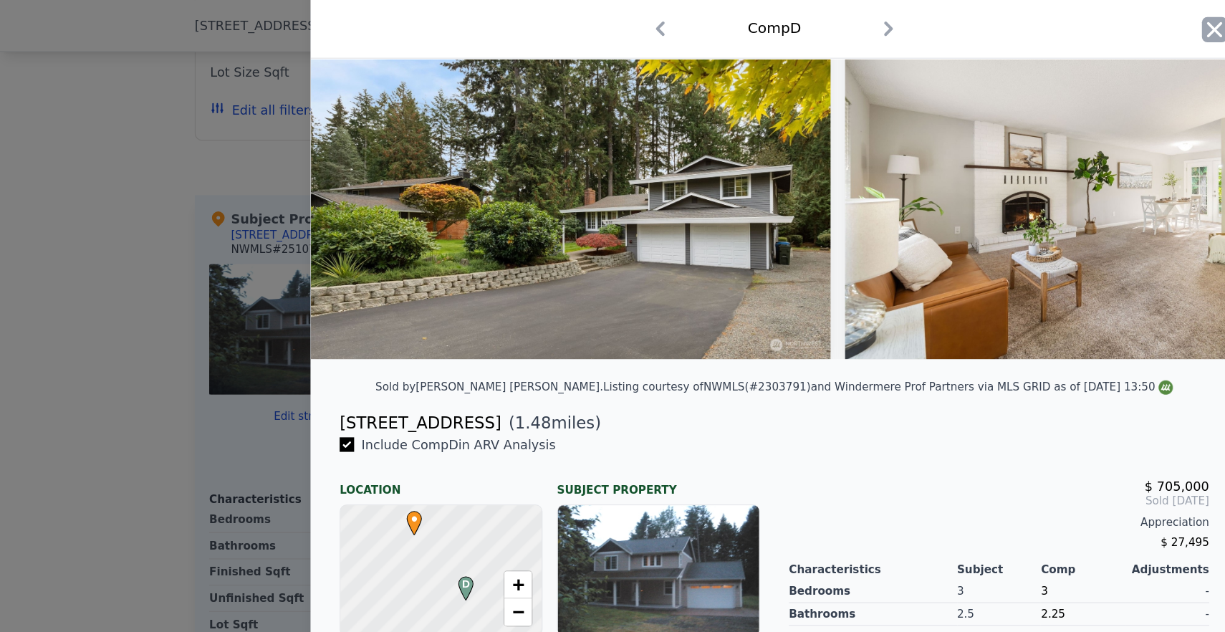
click at [961, 21] on icon "button" at bounding box center [961, 24] width 20 height 20
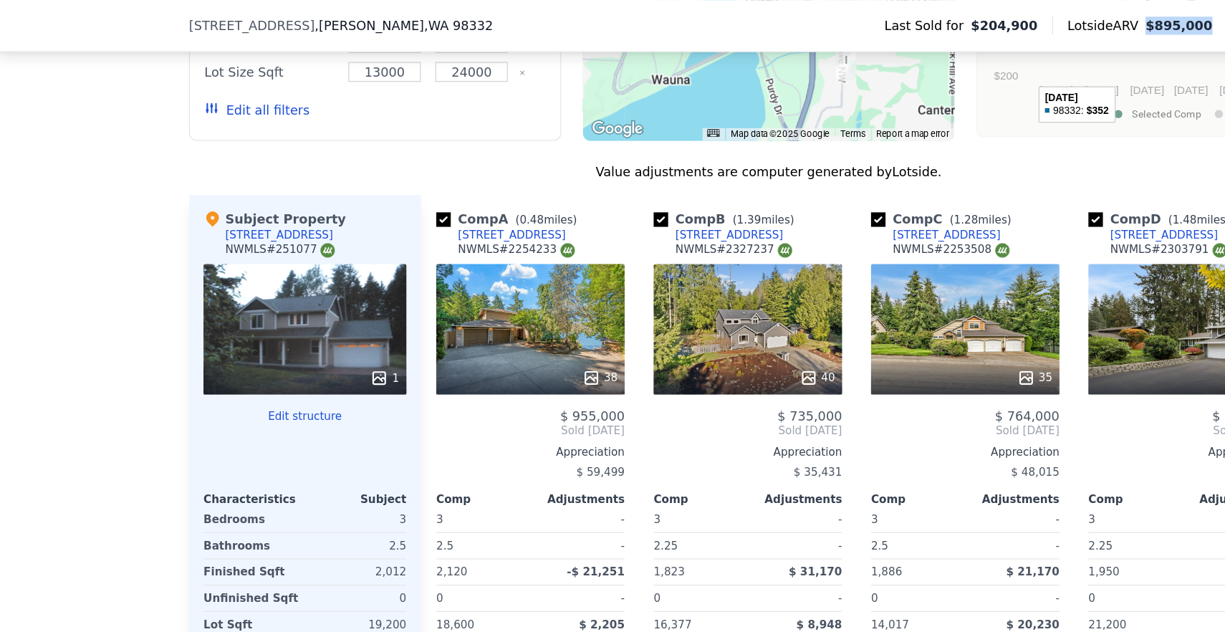
drag, startPoint x: 917, startPoint y: 17, endPoint x: 973, endPoint y: 18, distance: 55.9
click at [973, 18] on div "Lotside ARV $895,000" at bounding box center [909, 20] width 144 height 14
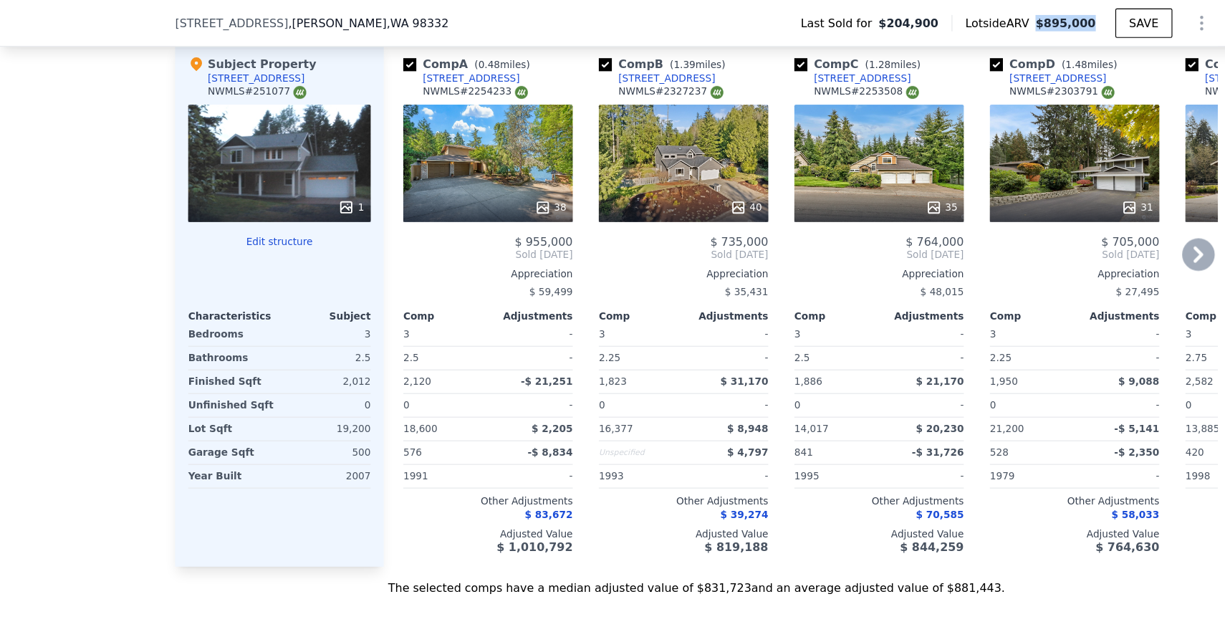
scroll to position [1418, 0]
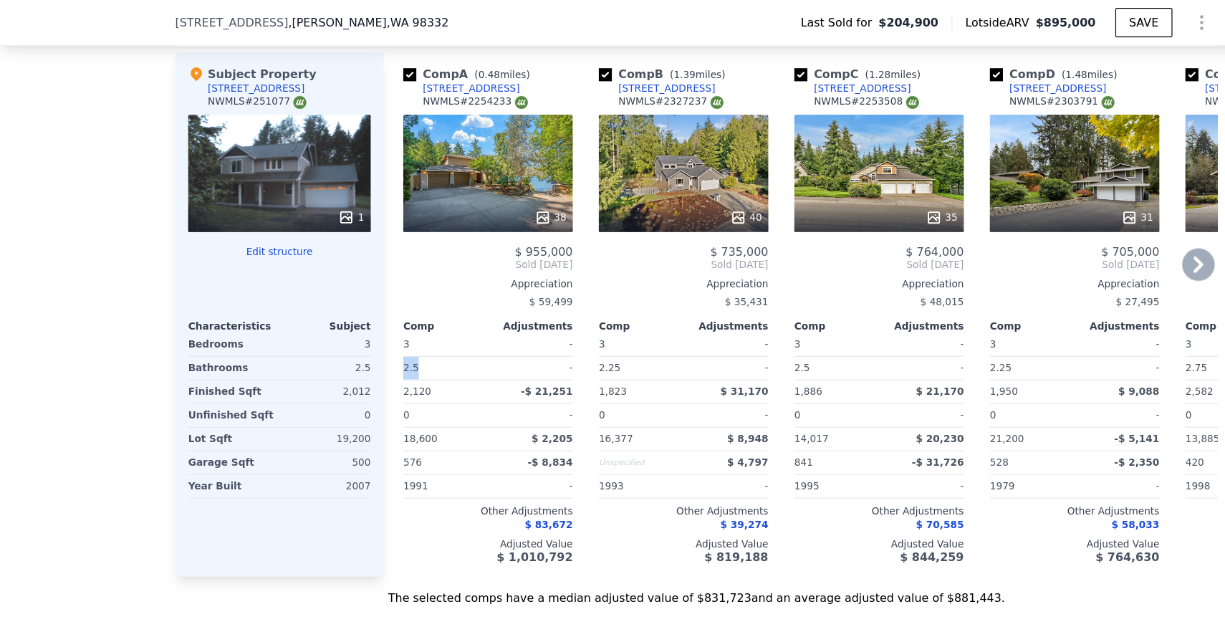
drag, startPoint x: 382, startPoint y: 321, endPoint x: 346, endPoint y: 319, distance: 35.9
click at [346, 320] on div "Comp A ( 0.48 miles) [STREET_ADDRESS] # 2254233 38 $ 955,000 Sold [DATE] Apprec…" at bounding box center [423, 277] width 172 height 461
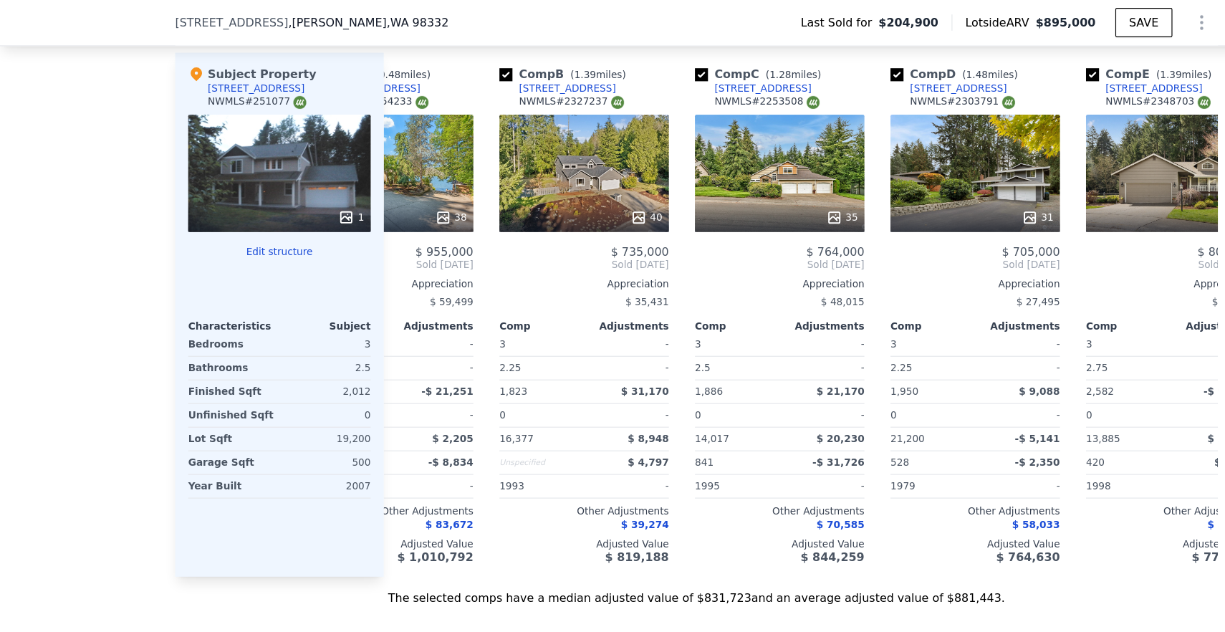
scroll to position [0, 0]
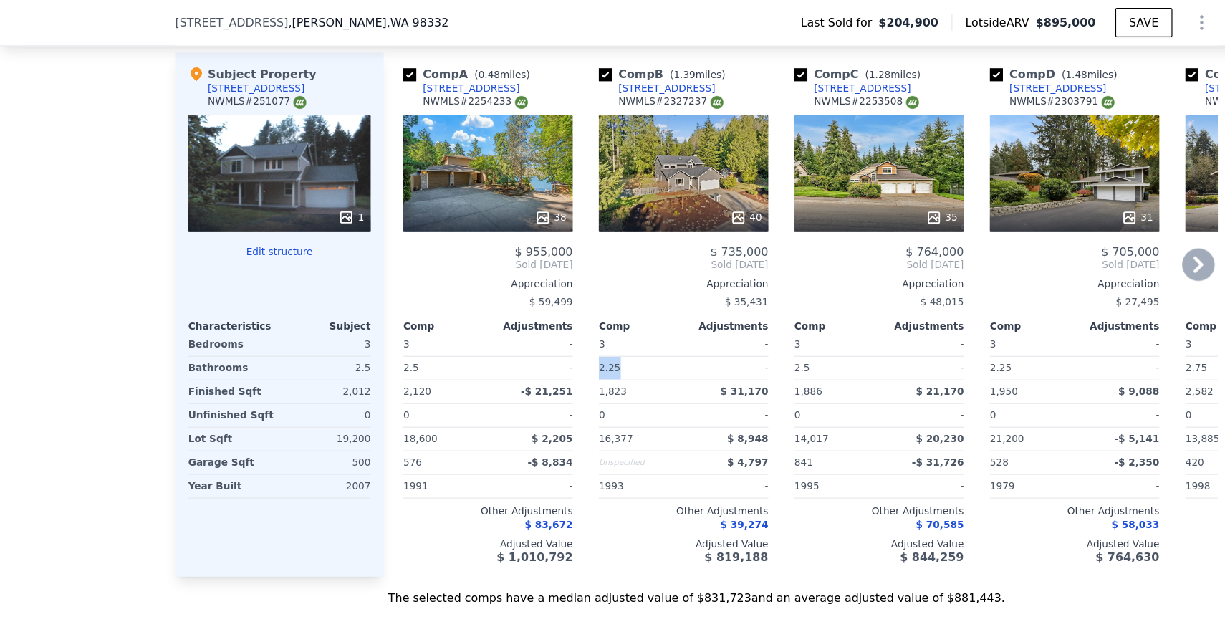
drag, startPoint x: 559, startPoint y: 327, endPoint x: 521, endPoint y: 328, distance: 38.0
click at [521, 328] on div "Comp B ( 1.39 miles) [STREET_ADDRESS] # 2327237 40 $ 735,000 Sold [DATE] Apprec…" at bounding box center [601, 277] width 160 height 461
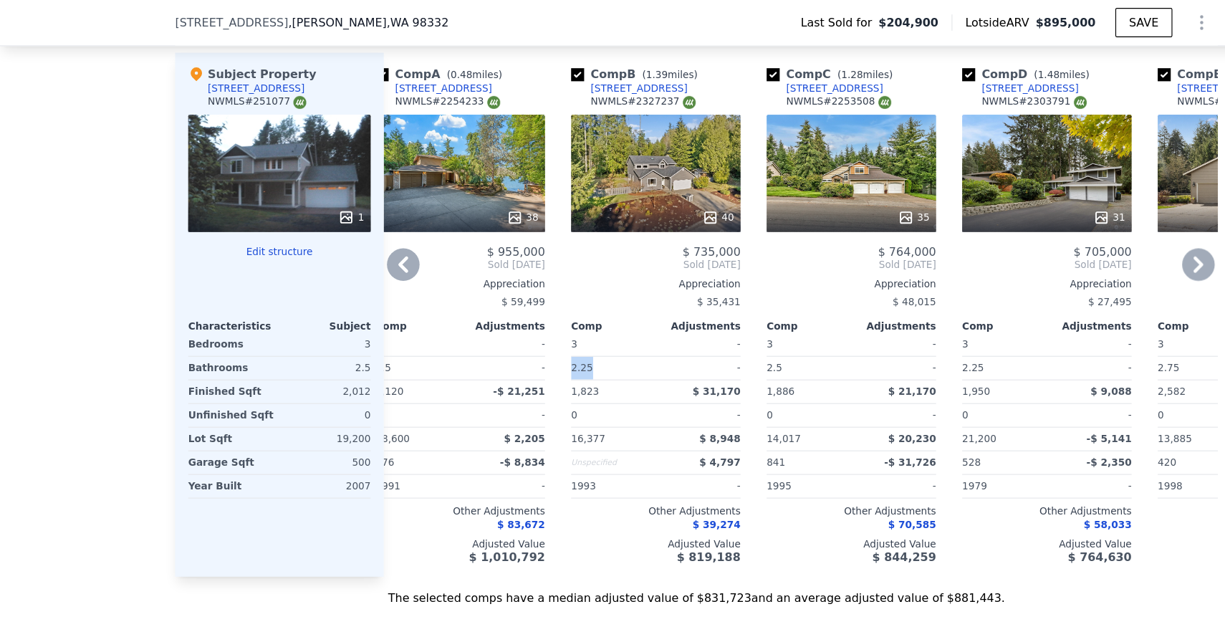
scroll to position [0, 16]
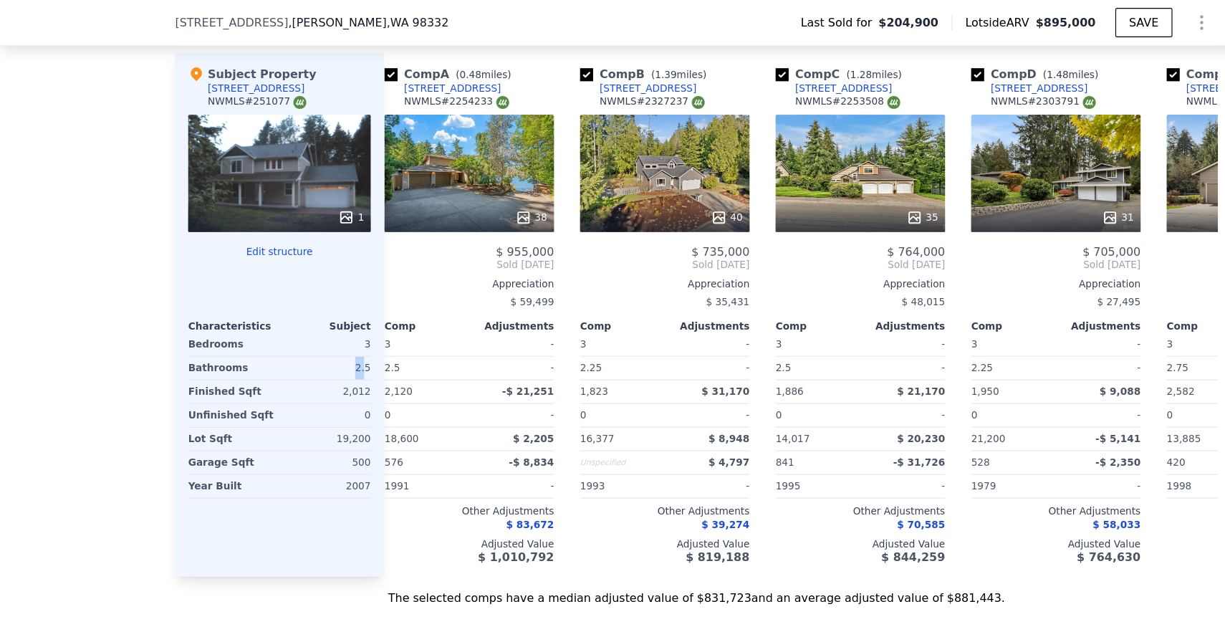
drag, startPoint x: 307, startPoint y: 323, endPoint x: 320, endPoint y: 323, distance: 12.2
click at [320, 323] on div "2.5" at bounding box center [287, 324] width 77 height 20
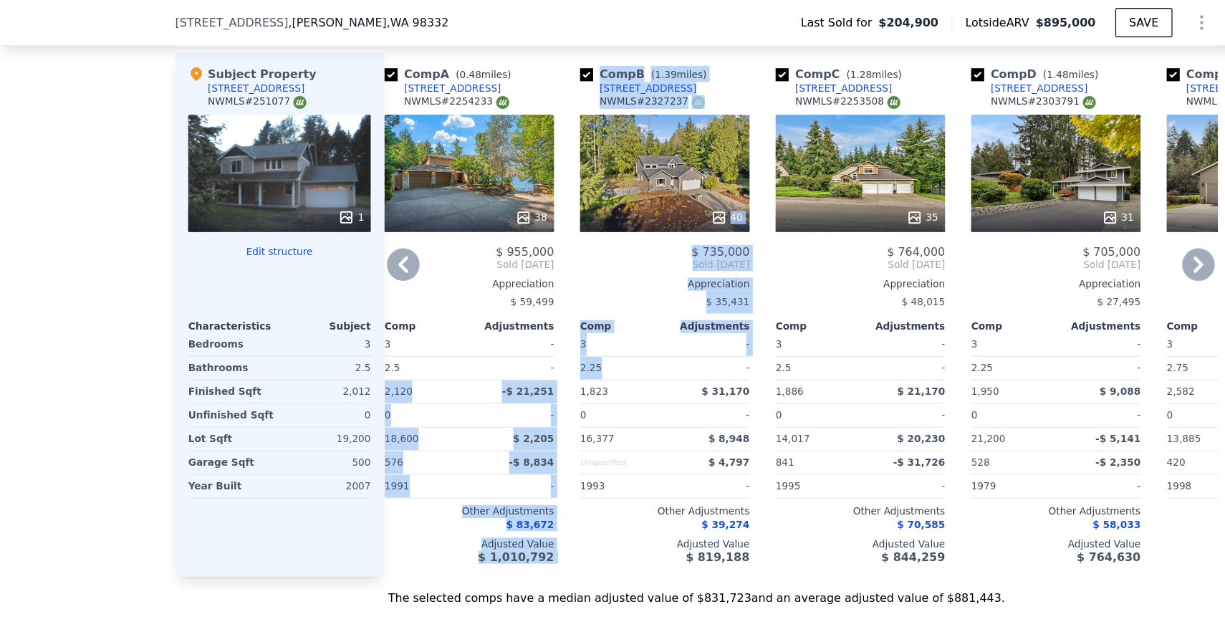
drag, startPoint x: 538, startPoint y: 325, endPoint x: 496, endPoint y: 325, distance: 41.6
click at [496, 325] on div "Comp A ( 0.48 miles) [STREET_ADDRESS] # 2254233 38 $ 955,000 Sold [DATE] Apprec…" at bounding box center [704, 277] width 734 height 461
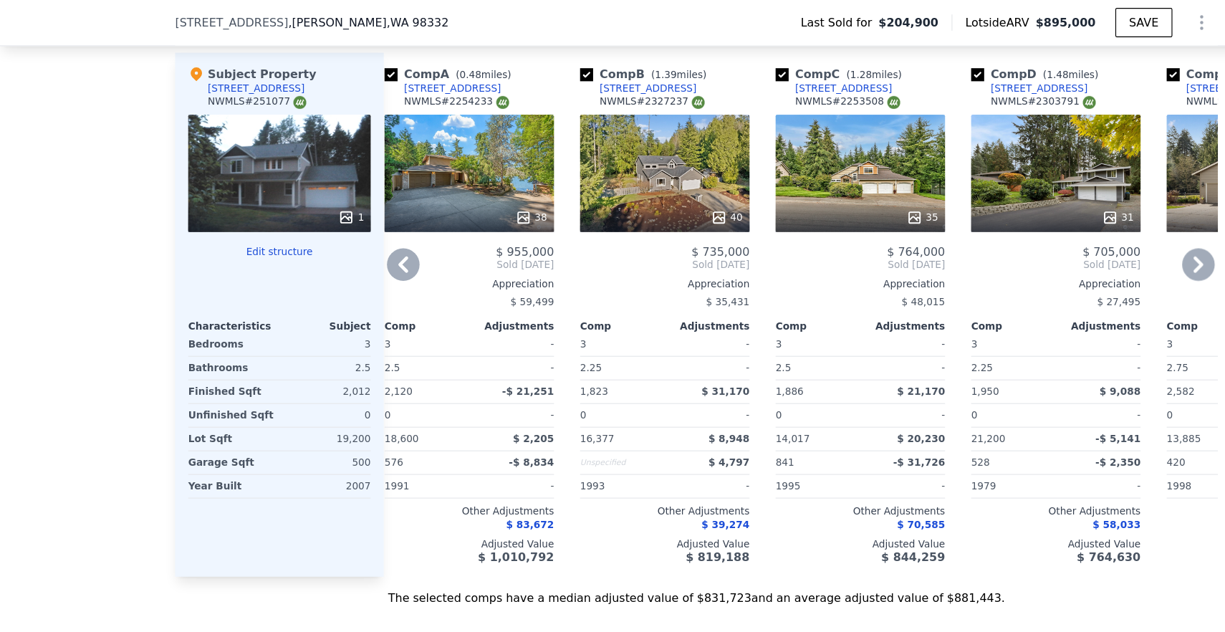
click at [484, 59] on div "Comp A ( 0.48 miles) [STREET_ADDRESS] # 2254233" at bounding box center [412, 79] width 149 height 43
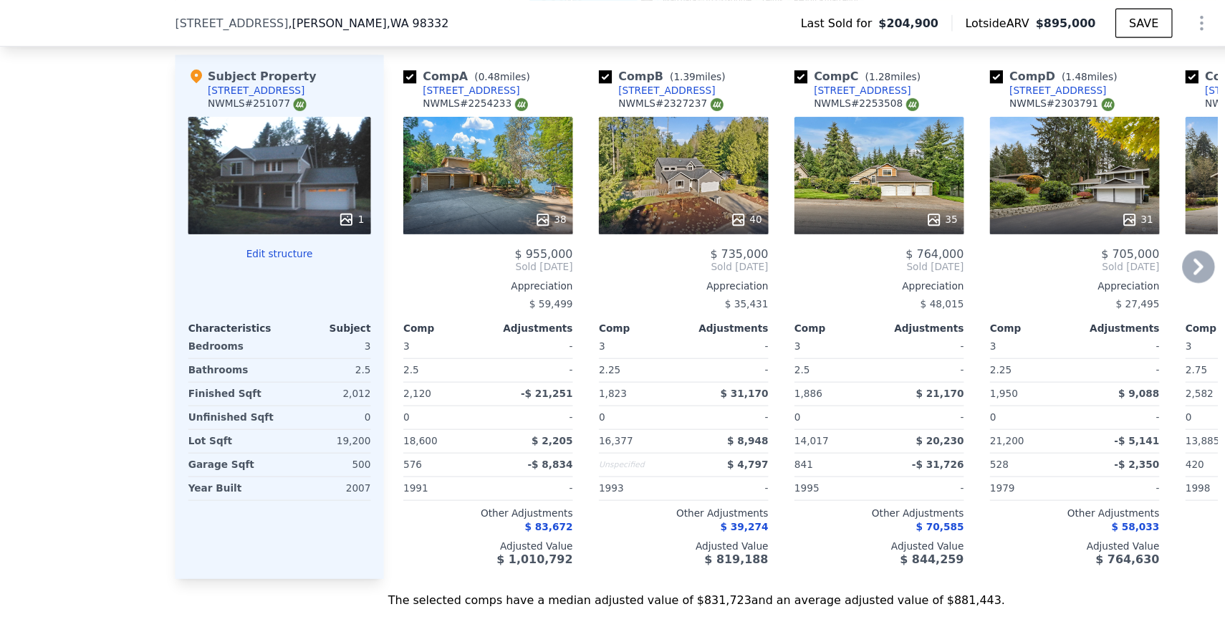
scroll to position [1419, 0]
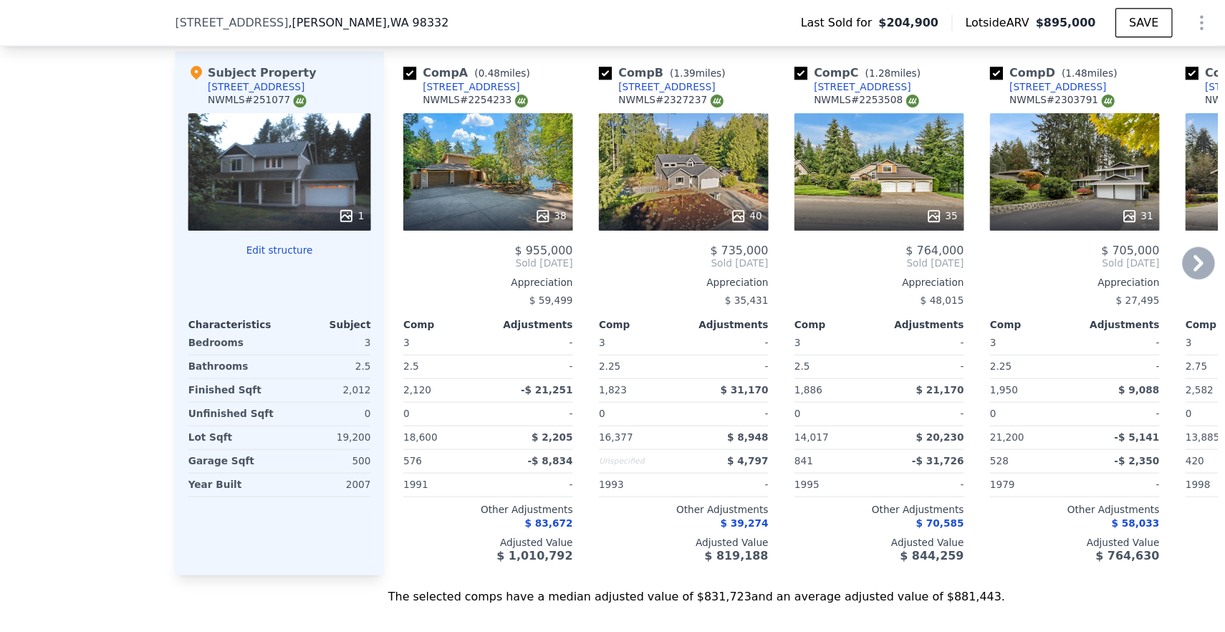
click at [499, 324] on div "-" at bounding box center [468, 322] width 72 height 20
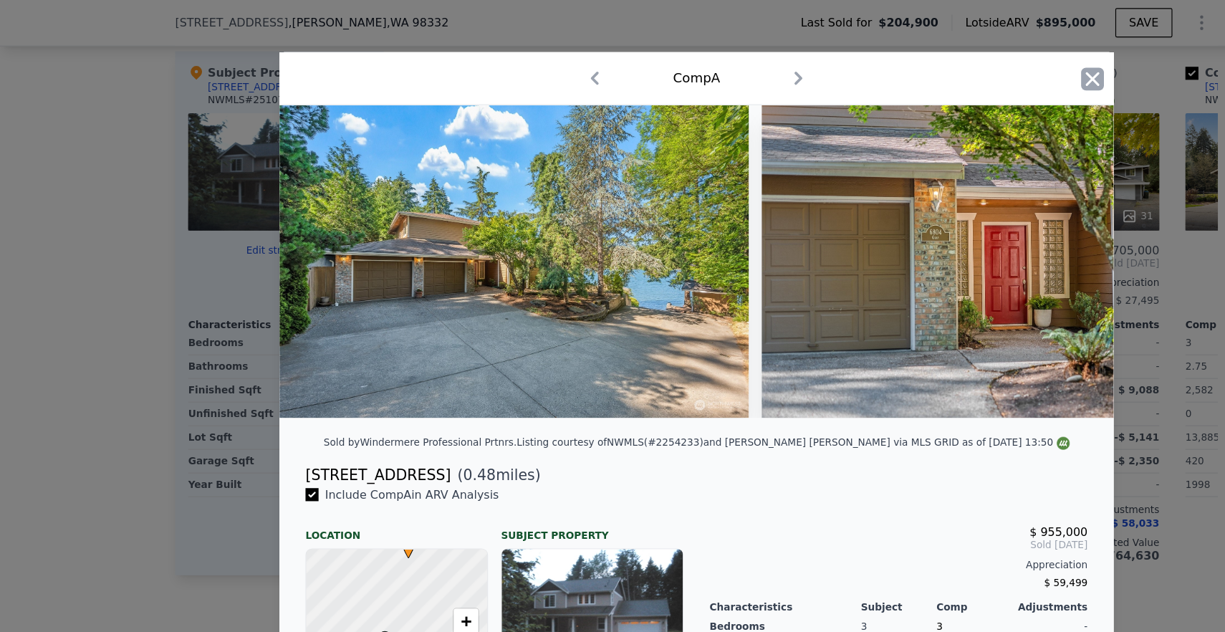
click at [961, 74] on icon "button" at bounding box center [961, 69] width 20 height 20
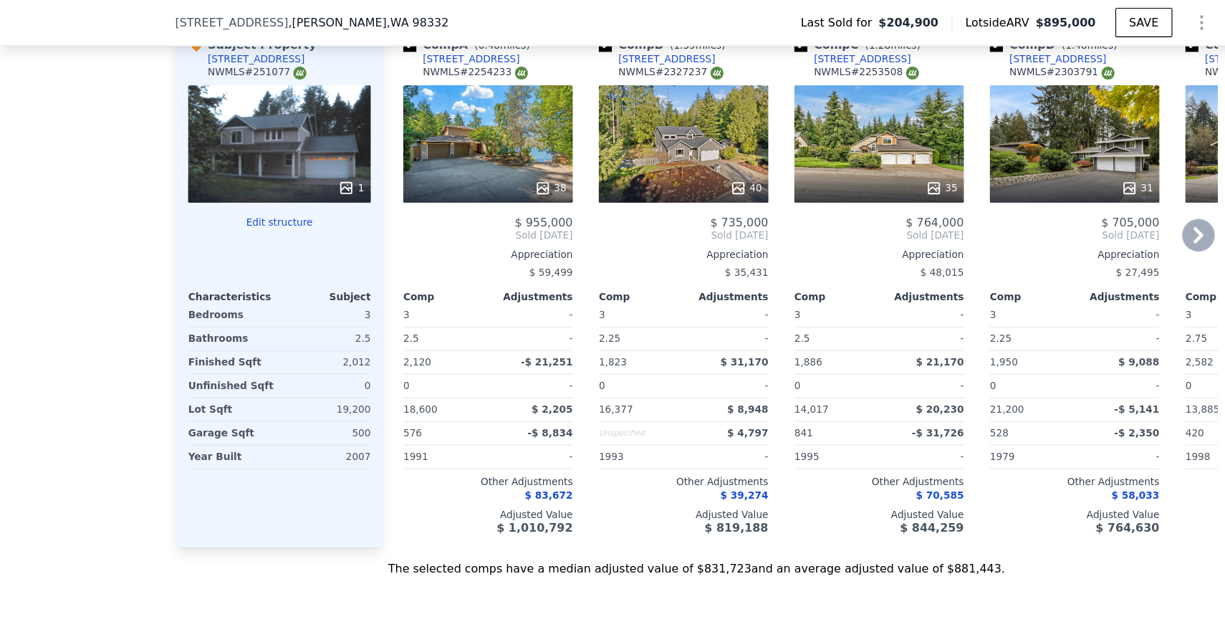
scroll to position [1441, 0]
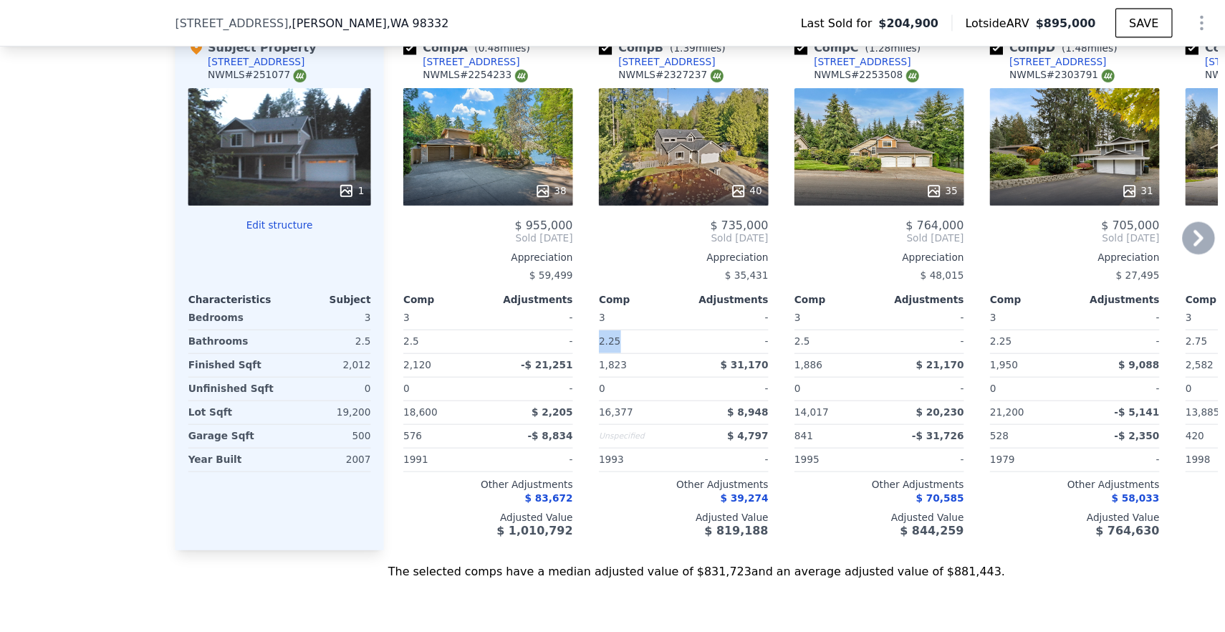
drag, startPoint x: 560, startPoint y: 300, endPoint x: 522, endPoint y: 300, distance: 37.3
click at [522, 300] on div "Comp B ( 1.39 miles) [STREET_ADDRESS] # 2327237 40 $ 735,000 Sold [DATE] Apprec…" at bounding box center [601, 253] width 160 height 461
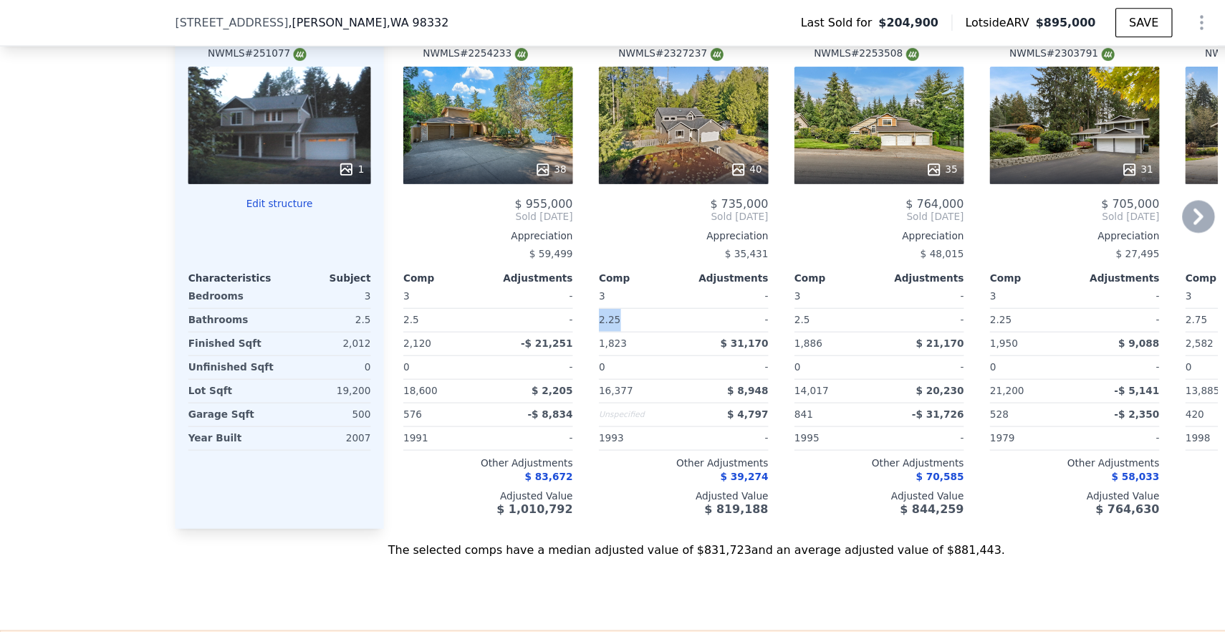
scroll to position [1486, 0]
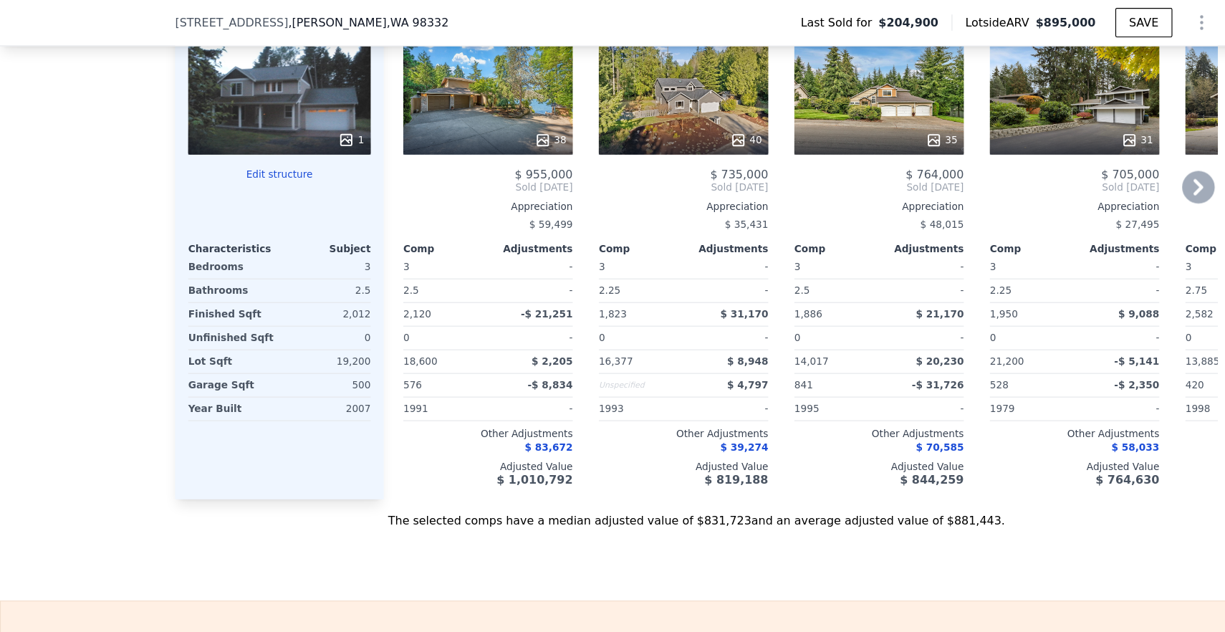
click at [554, 260] on div "2.25" at bounding box center [563, 256] width 72 height 20
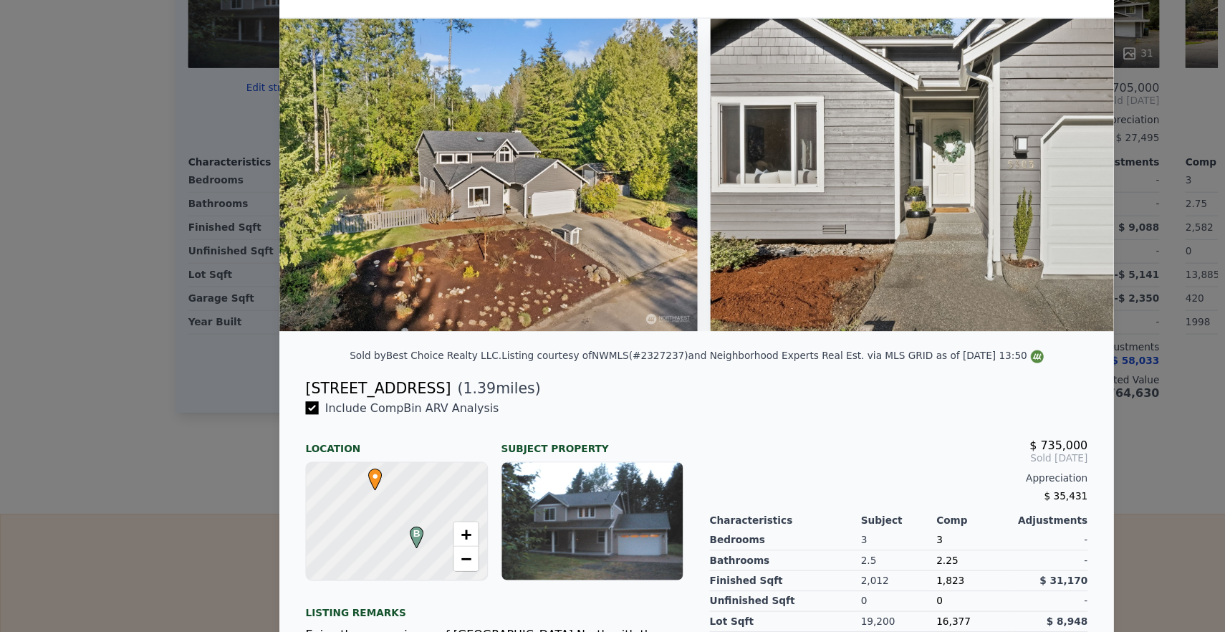
click at [513, 265] on img at bounding box center [430, 229] width 368 height 275
click at [699, 236] on img at bounding box center [831, 229] width 412 height 275
click at [494, 221] on img at bounding box center [430, 229] width 368 height 275
click at [1016, 171] on div at bounding box center [612, 316] width 1225 height 632
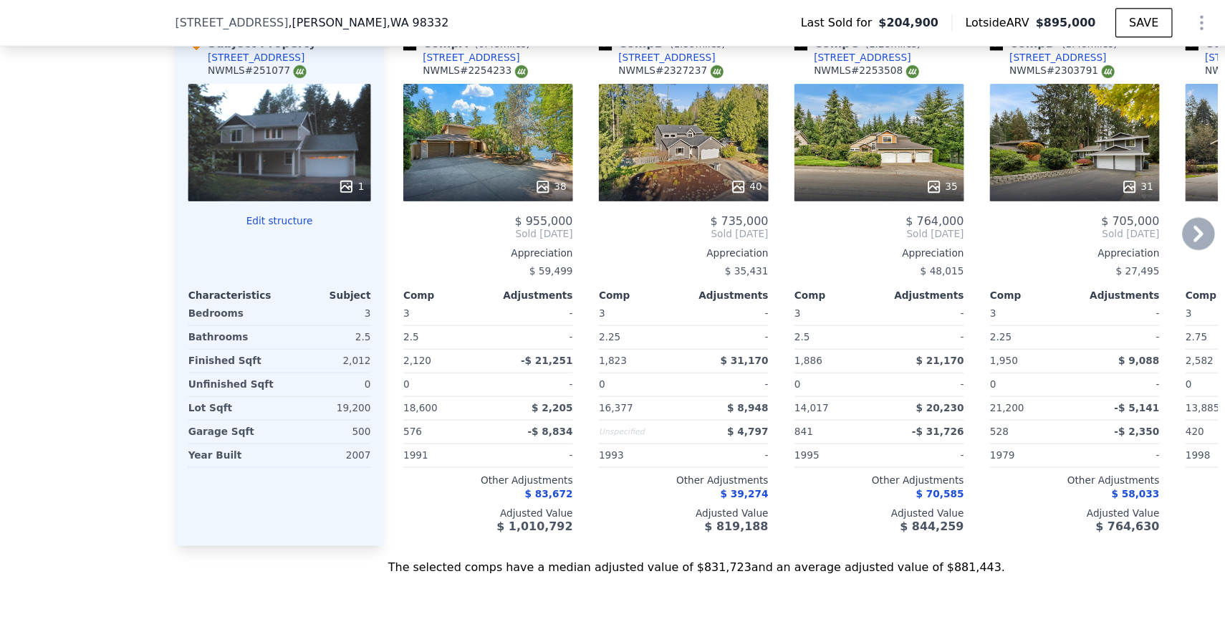
scroll to position [1446, 0]
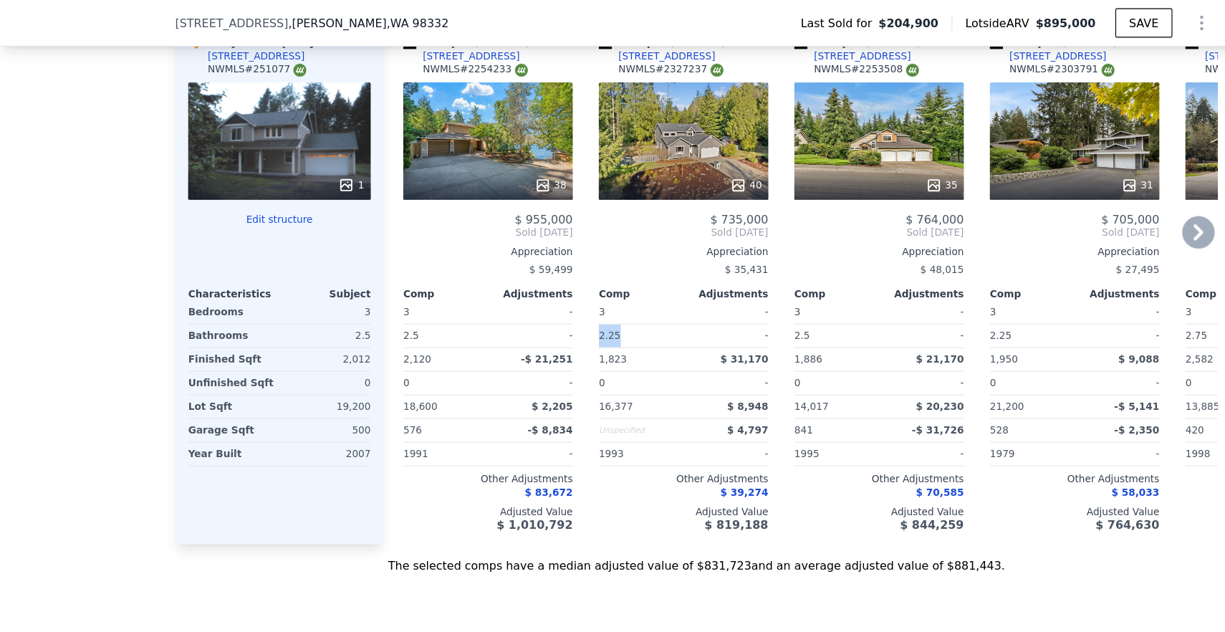
drag, startPoint x: 553, startPoint y: 292, endPoint x: 521, endPoint y: 302, distance: 33.6
click at [521, 302] on div "Comp B ( 1.39 miles) [STREET_ADDRESS] # 2327237 40 $ 735,000 Sold [DATE] Apprec…" at bounding box center [601, 248] width 160 height 461
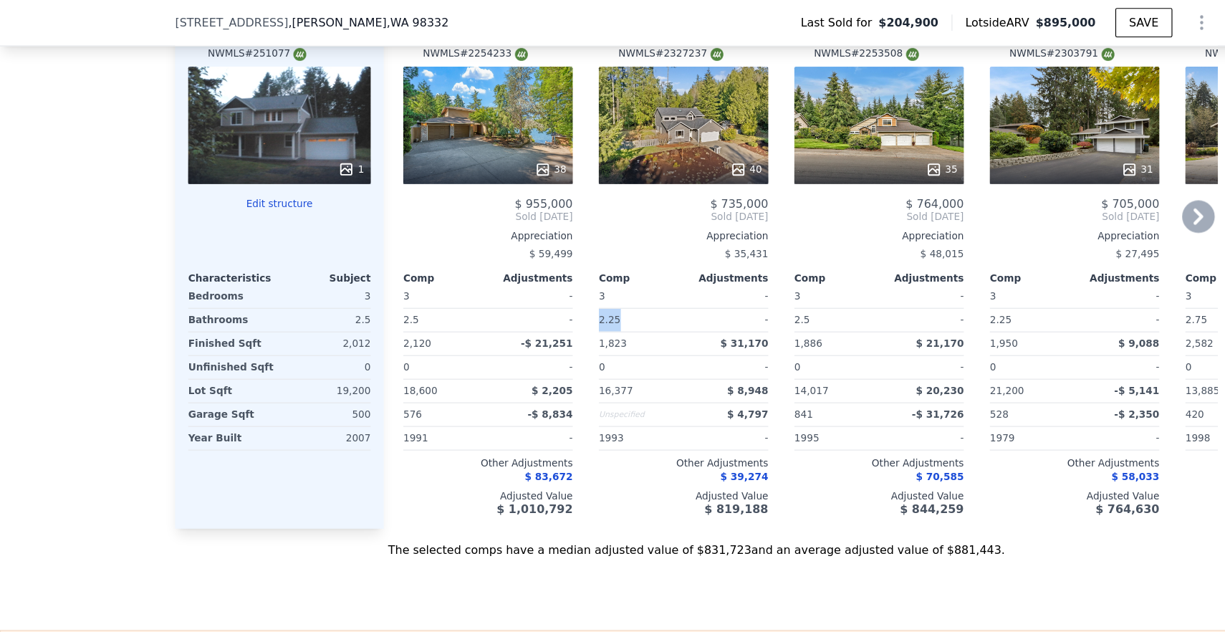
scroll to position [1465, 0]
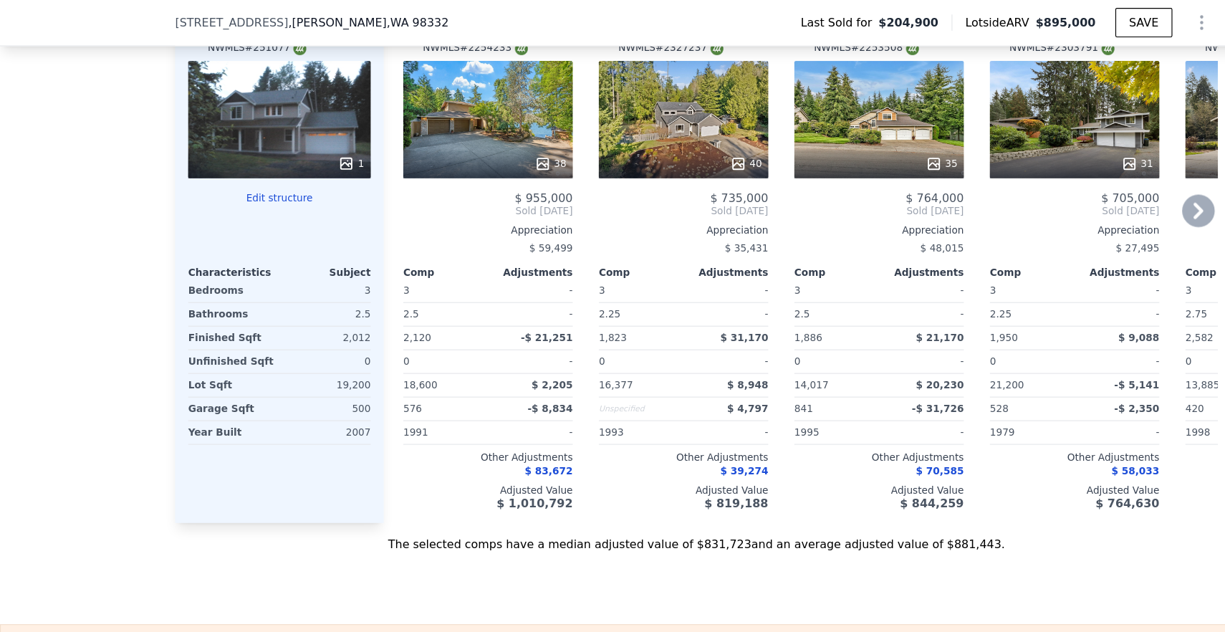
click at [681, 443] on div "Comp A ( 0.48 miles) [STREET_ADDRESS] # 2254233 38 $ 955,000 Sold [DATE] Apprec…" at bounding box center [704, 229] width 734 height 461
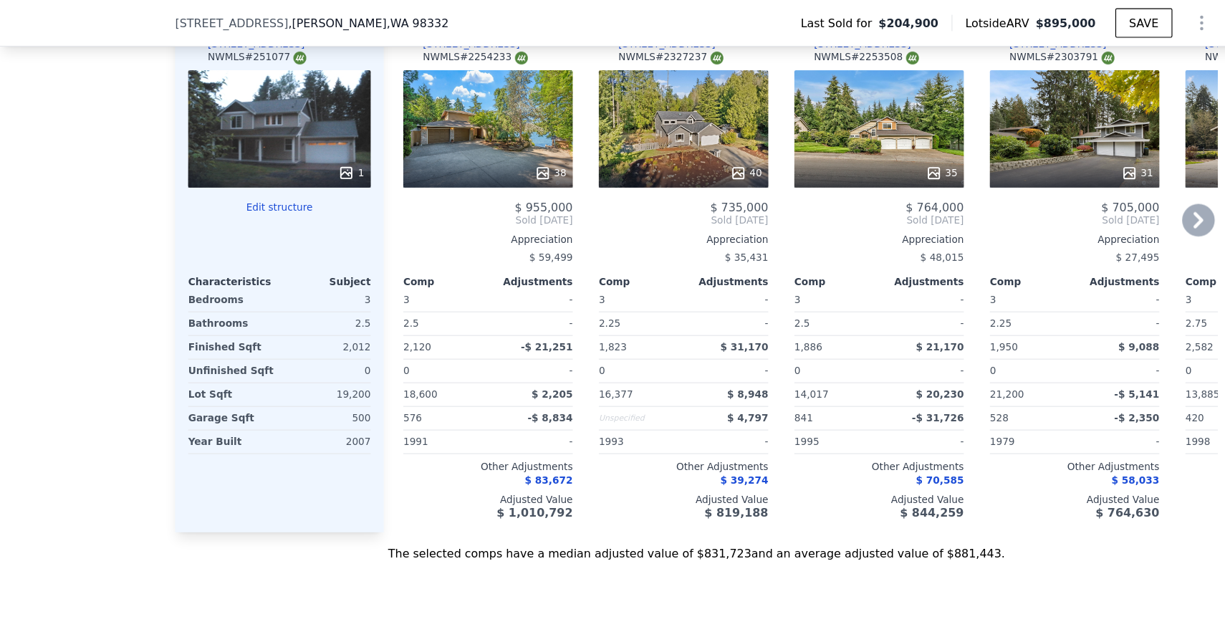
scroll to position [1454, 0]
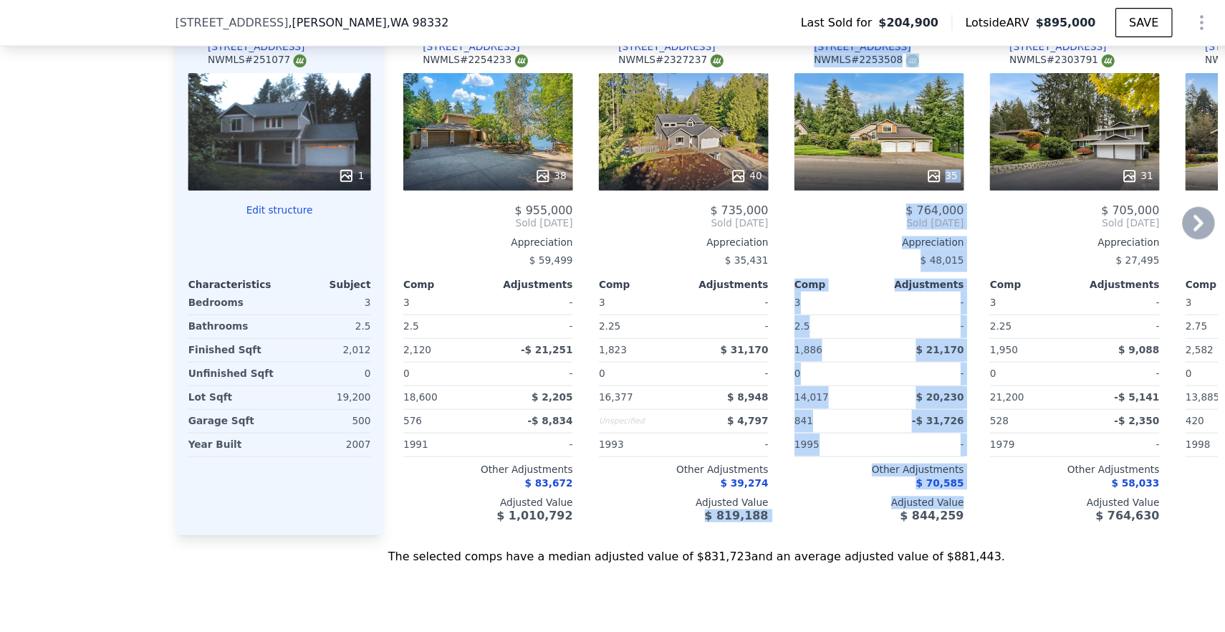
drag, startPoint x: 698, startPoint y: 456, endPoint x: 628, endPoint y: 454, distance: 70.3
click at [621, 453] on div "Comp A ( 0.48 miles) [STREET_ADDRESS] # 2254233 38 $ 955,000 Sold [DATE] Apprec…" at bounding box center [704, 240] width 734 height 461
click at [699, 454] on div "$ 844,259" at bounding box center [773, 453] width 149 height 11
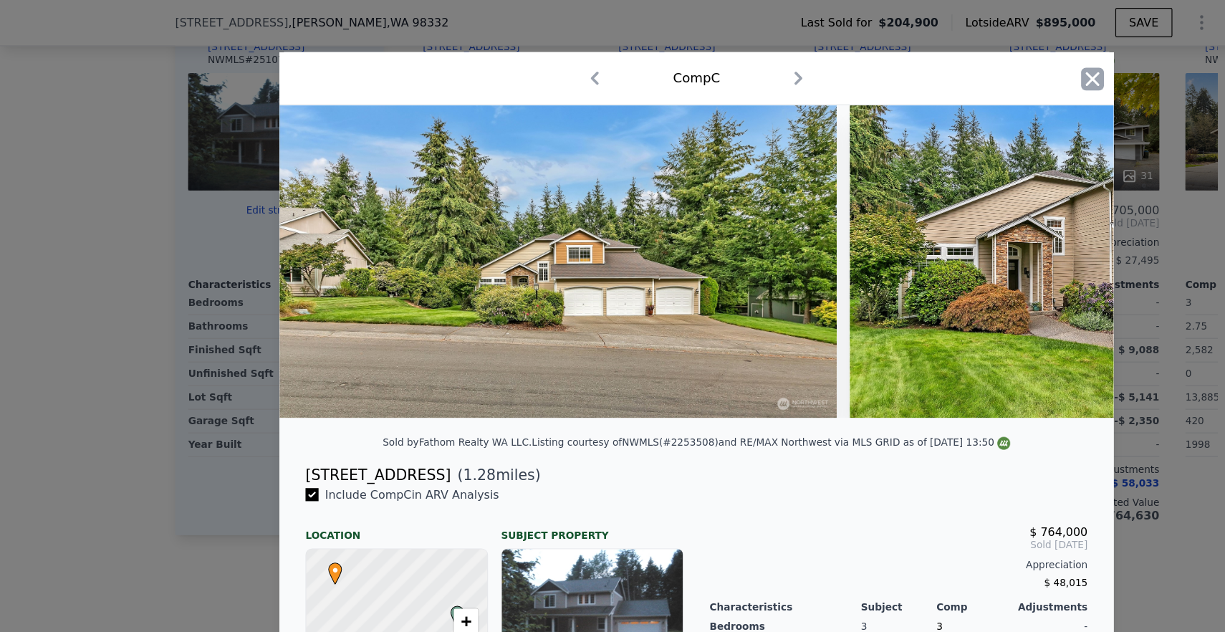
click at [961, 61] on icon "button" at bounding box center [961, 69] width 20 height 20
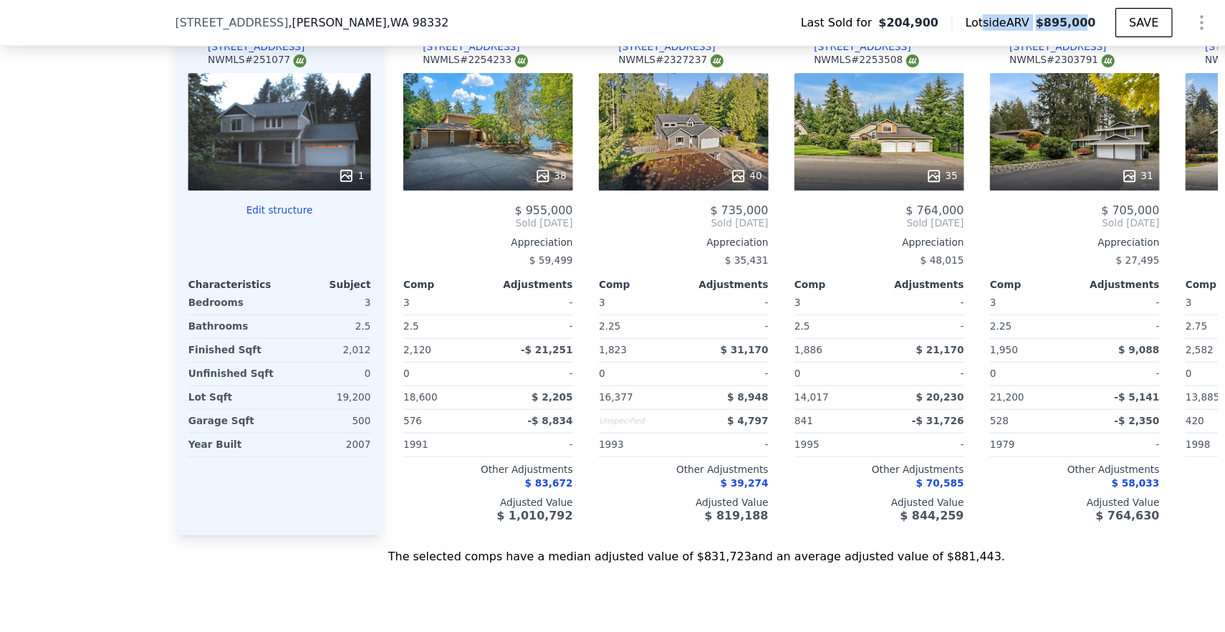
drag, startPoint x: 956, startPoint y: 26, endPoint x: 869, endPoint y: 27, distance: 86.7
click at [869, 27] on div "Lotside ARV $895,000" at bounding box center [906, 20] width 115 height 14
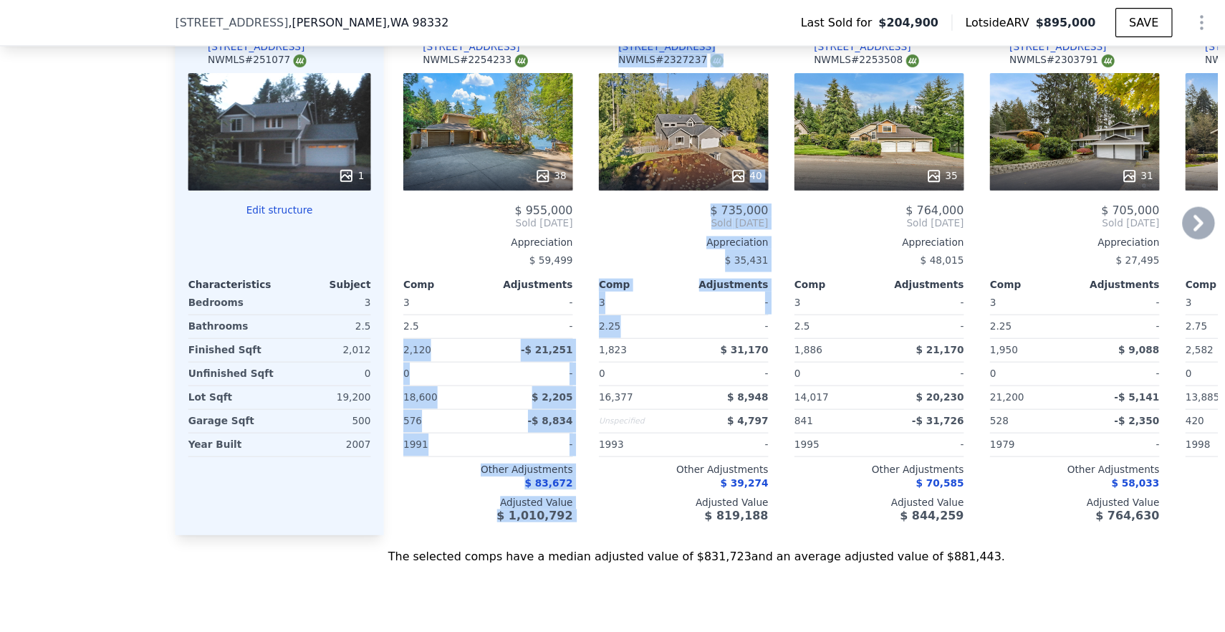
drag, startPoint x: 555, startPoint y: 291, endPoint x: 508, endPoint y: 291, distance: 46.6
click at [508, 291] on div "Comp A ( 0.48 miles) [STREET_ADDRESS] # 2254233 38 $ 955,000 Sold [DATE] Apprec…" at bounding box center [704, 240] width 734 height 461
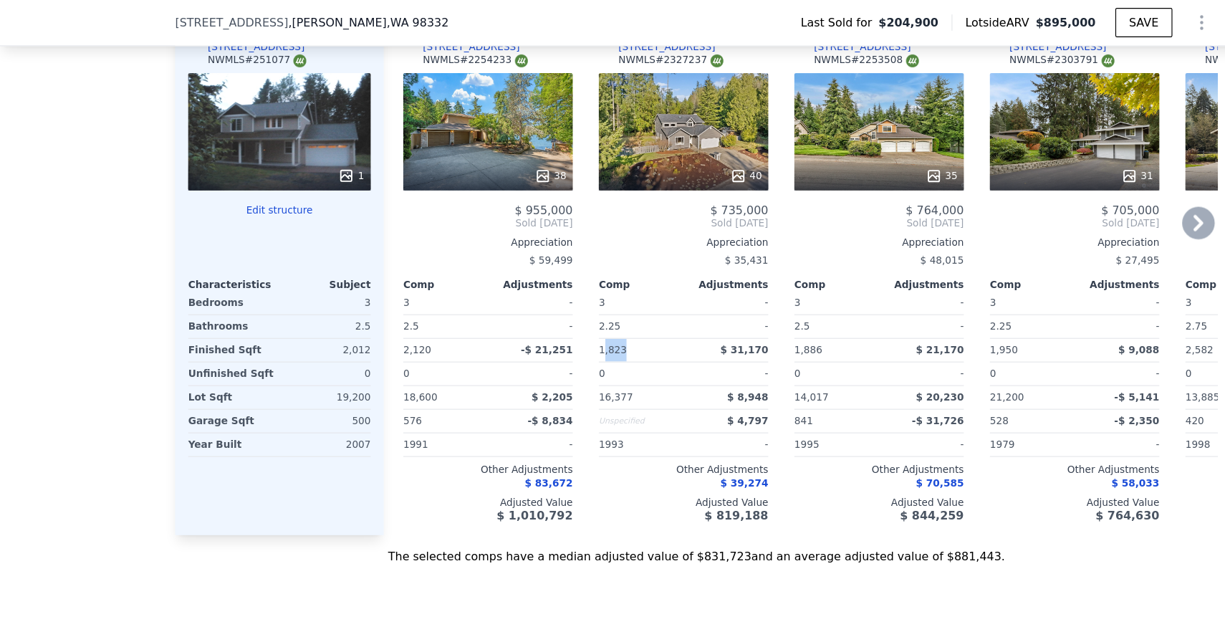
drag, startPoint x: 575, startPoint y: 312, endPoint x: 529, endPoint y: 311, distance: 45.9
click at [529, 311] on div "1,823" at bounding box center [563, 308] width 72 height 20
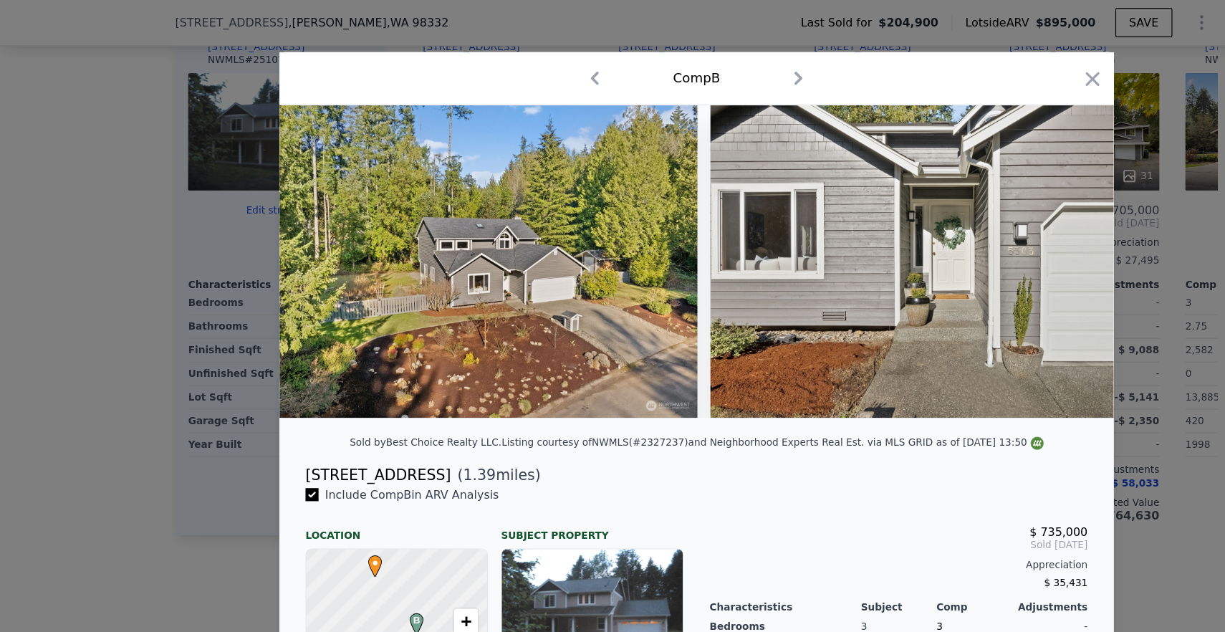
click at [964, 80] on div at bounding box center [961, 71] width 20 height 25
click at [963, 66] on icon "button" at bounding box center [961, 69] width 12 height 12
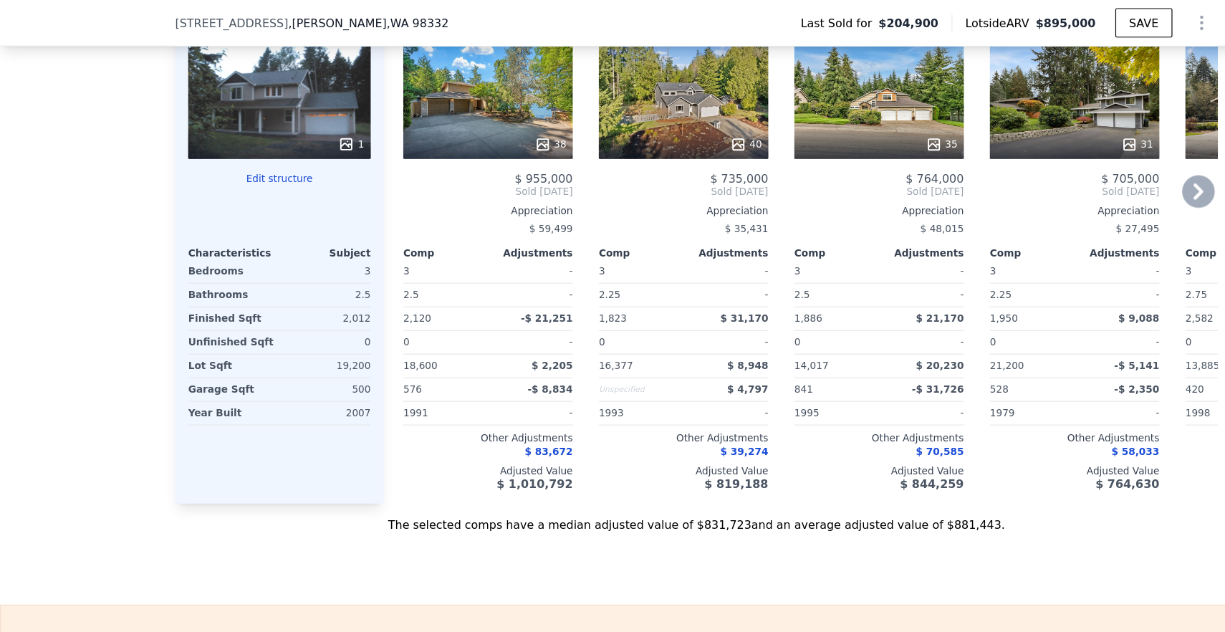
scroll to position [1497, 0]
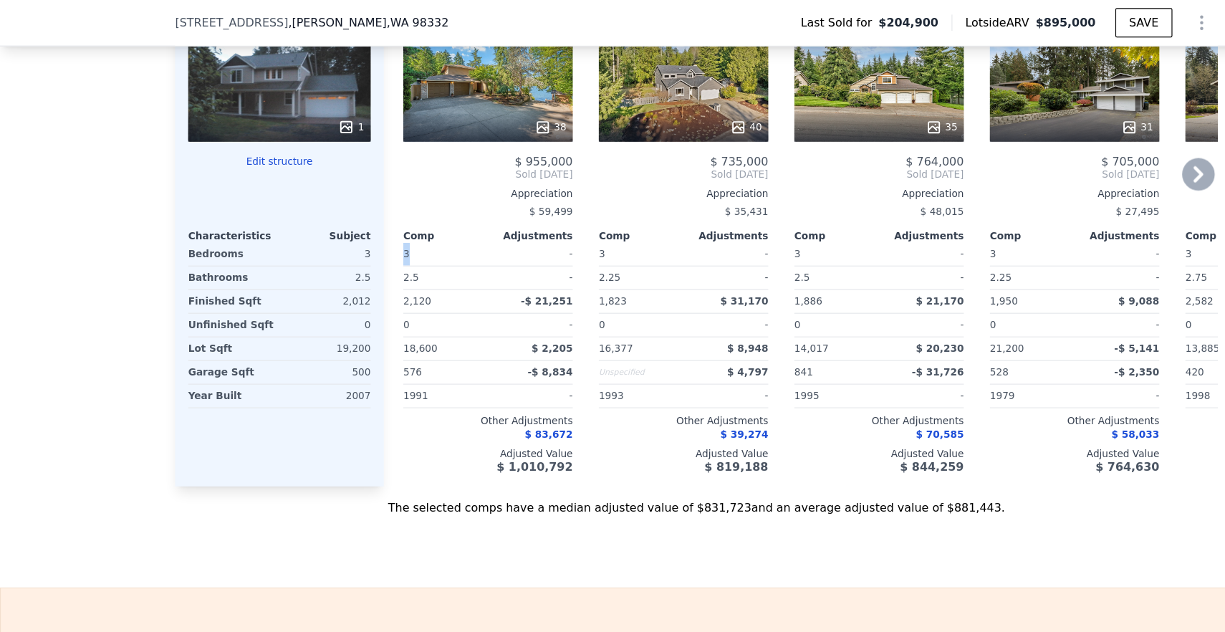
drag, startPoint x: 364, startPoint y: 223, endPoint x: 349, endPoint y: 220, distance: 15.3
click at [348, 220] on div "Comp A ( 0.48 miles) [STREET_ADDRESS] # 2254233 38 $ 955,000 Sold [DATE] Apprec…" at bounding box center [423, 197] width 172 height 461
click at [121, 185] on div "We found 12 sales that match your search Listings provided by NWMLS Filters Map…" at bounding box center [612, 43] width 1225 height 822
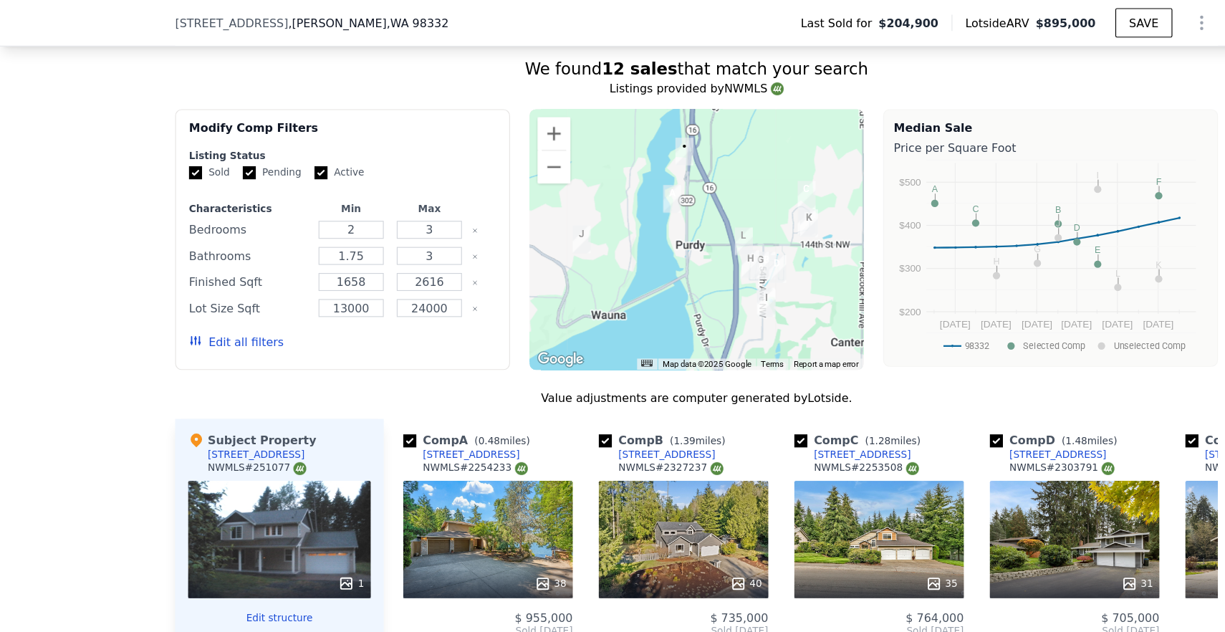
scroll to position [1093, 0]
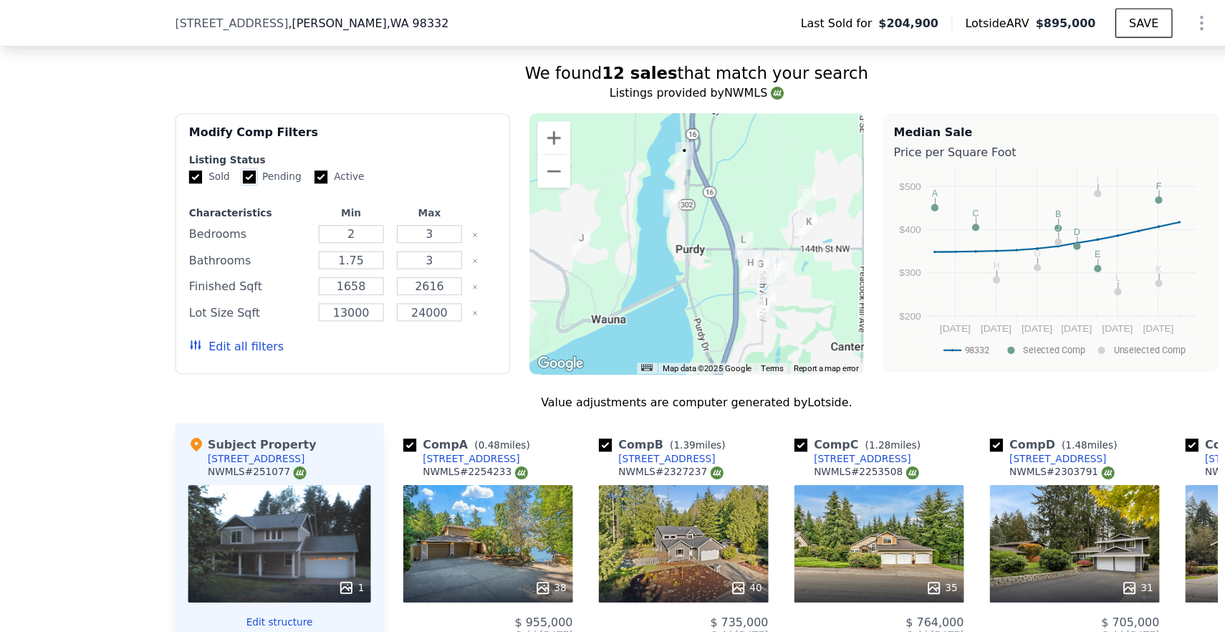
click at [221, 154] on input "Pending" at bounding box center [218, 155] width 11 height 11
checkbox input "false"
click at [280, 154] on input "Active" at bounding box center [282, 155] width 11 height 11
checkbox input "false"
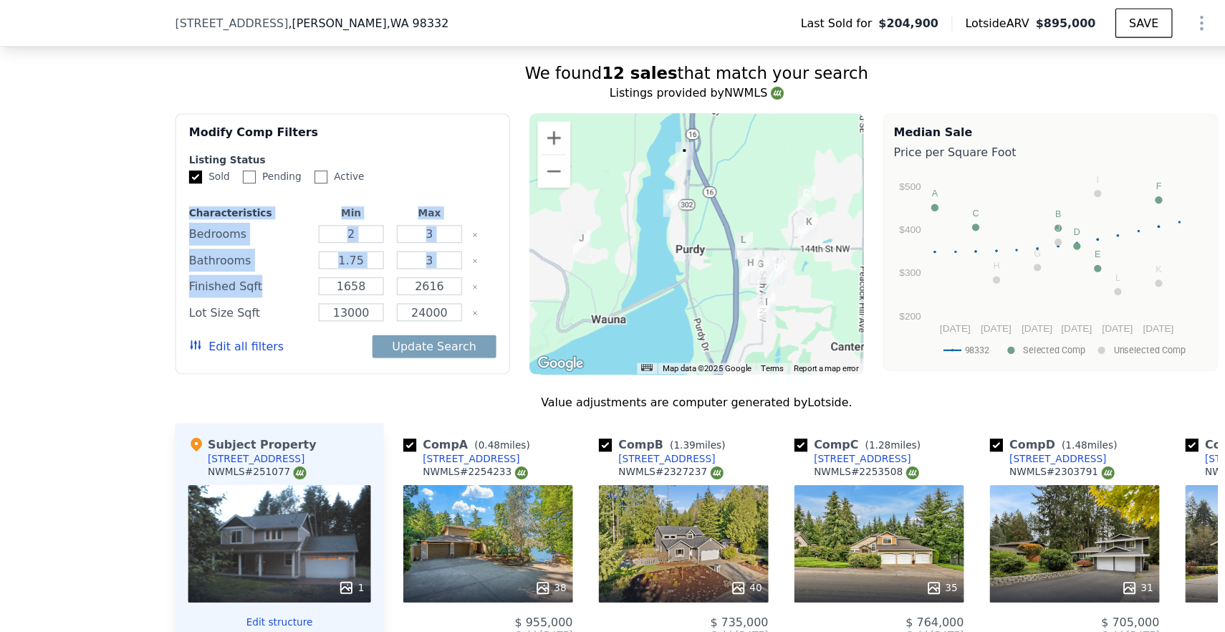
drag, startPoint x: 171, startPoint y: 178, endPoint x: 340, endPoint y: 246, distance: 182.3
click at [343, 246] on form "Listing Status Sold Pending Active Characteristics Min Max Bedrooms 2 3 Bathroo…" at bounding box center [301, 230] width 270 height 190
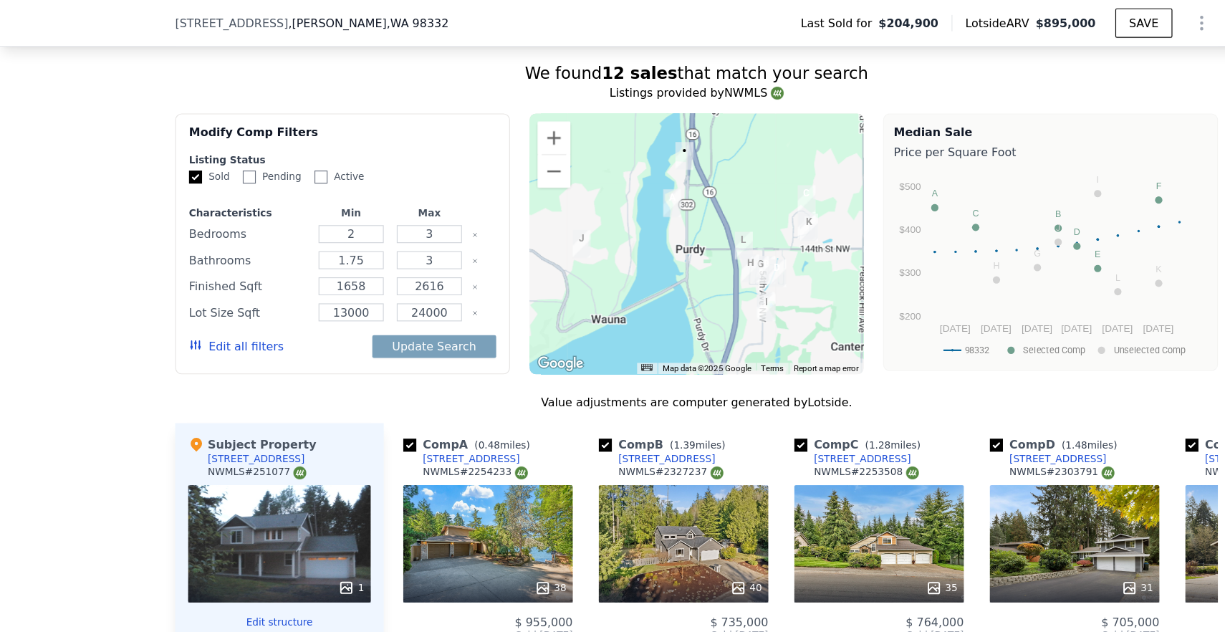
click at [391, 133] on div "Modify Comp Filters" at bounding box center [301, 122] width 270 height 26
click at [390, 306] on button "Update Search" at bounding box center [381, 304] width 108 height 20
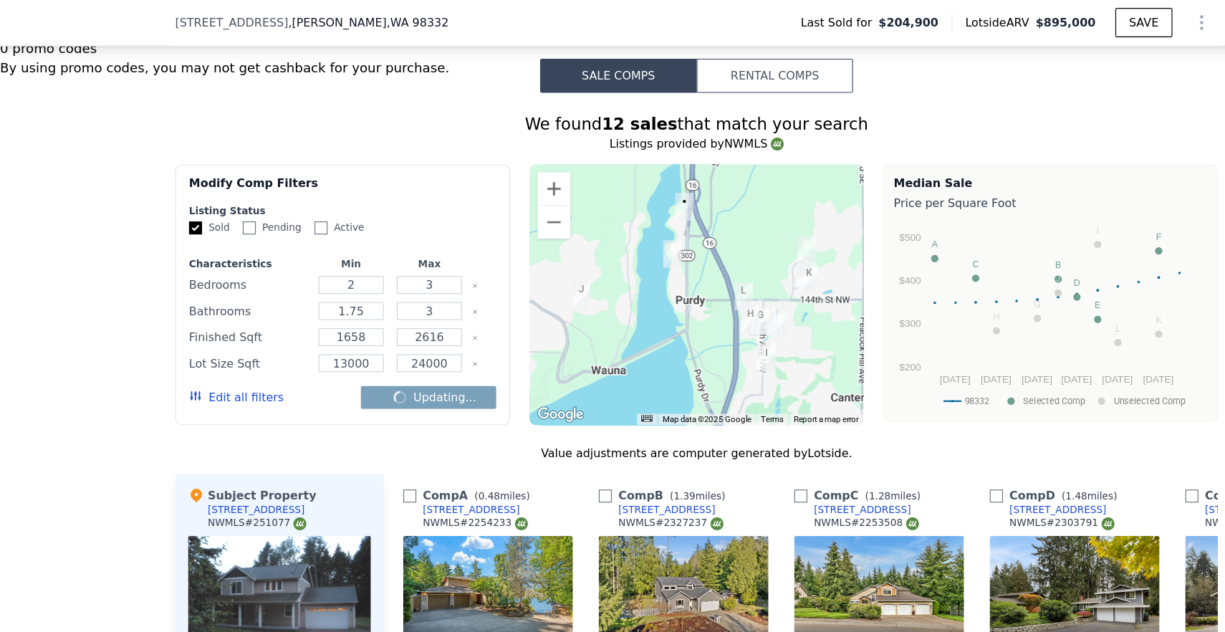
checkbox input "false"
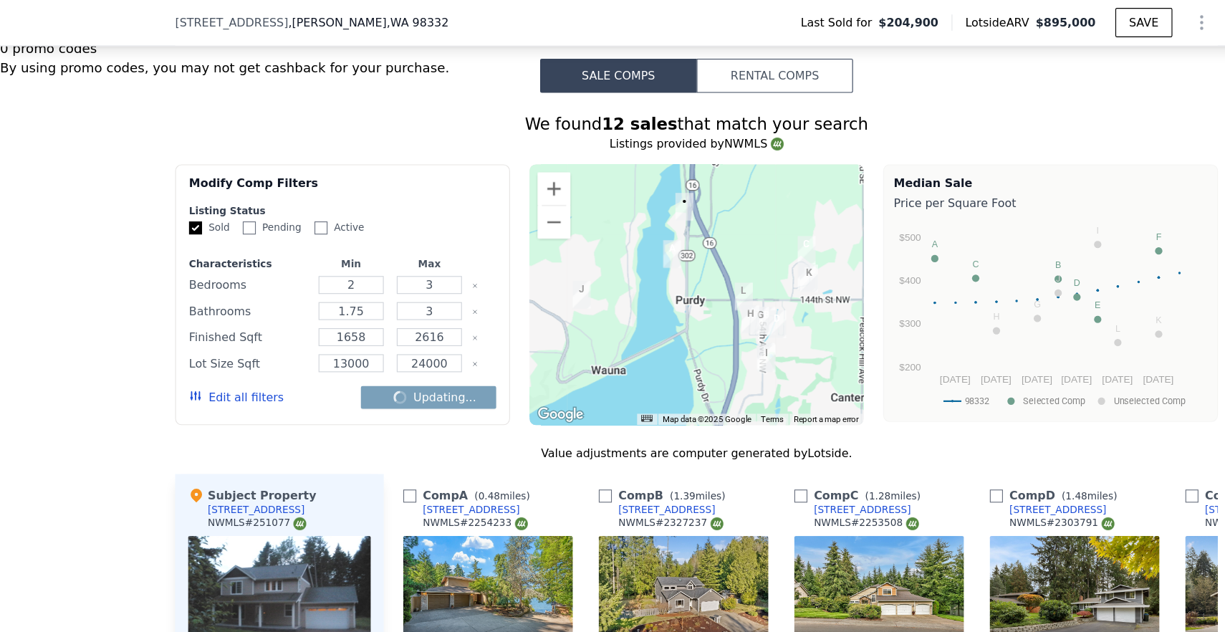
checkbox input "false"
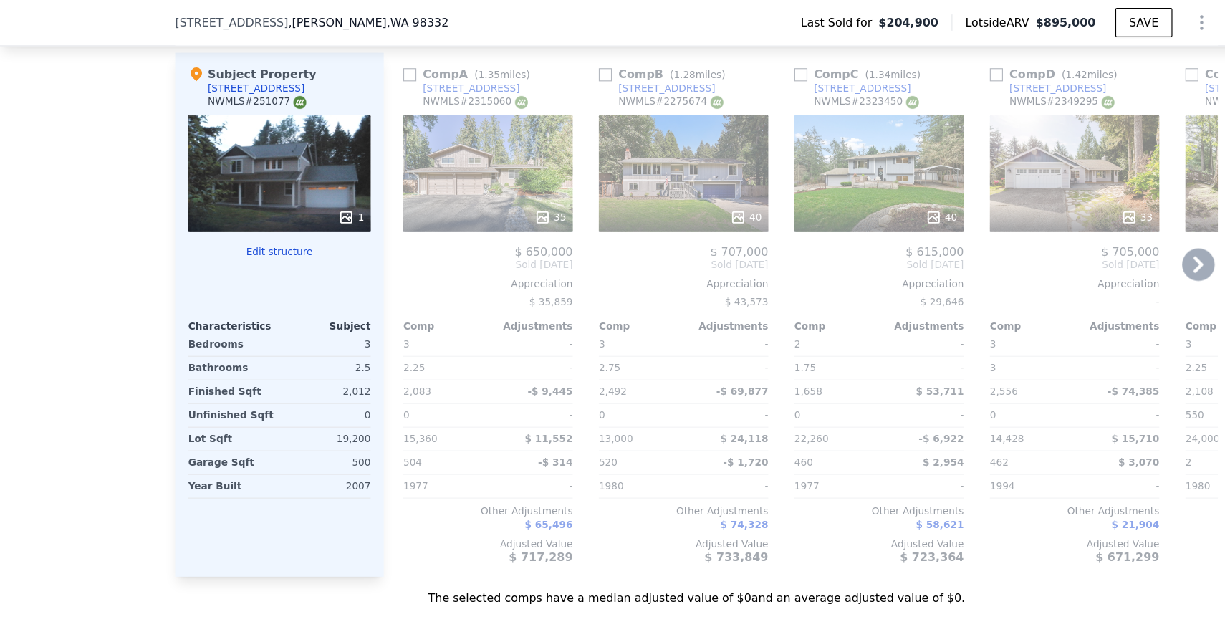
scroll to position [1420, 0]
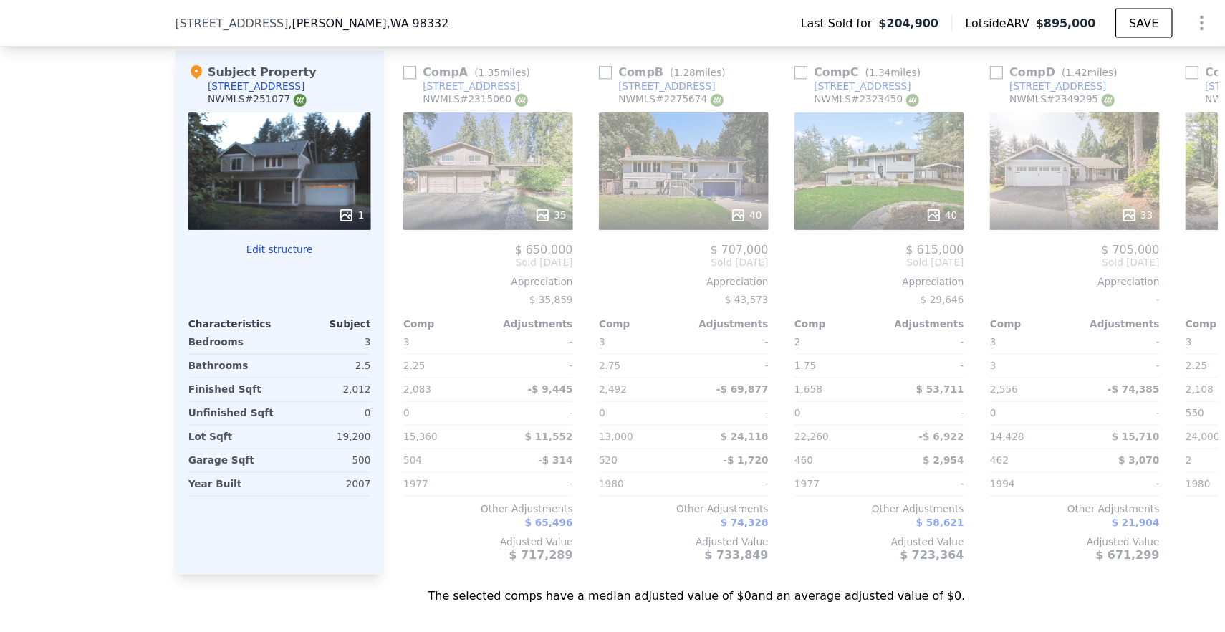
click at [385, 519] on div "The selected comps have a median adjusted value of $0 and an average adjusted v…" at bounding box center [612, 518] width 917 height 26
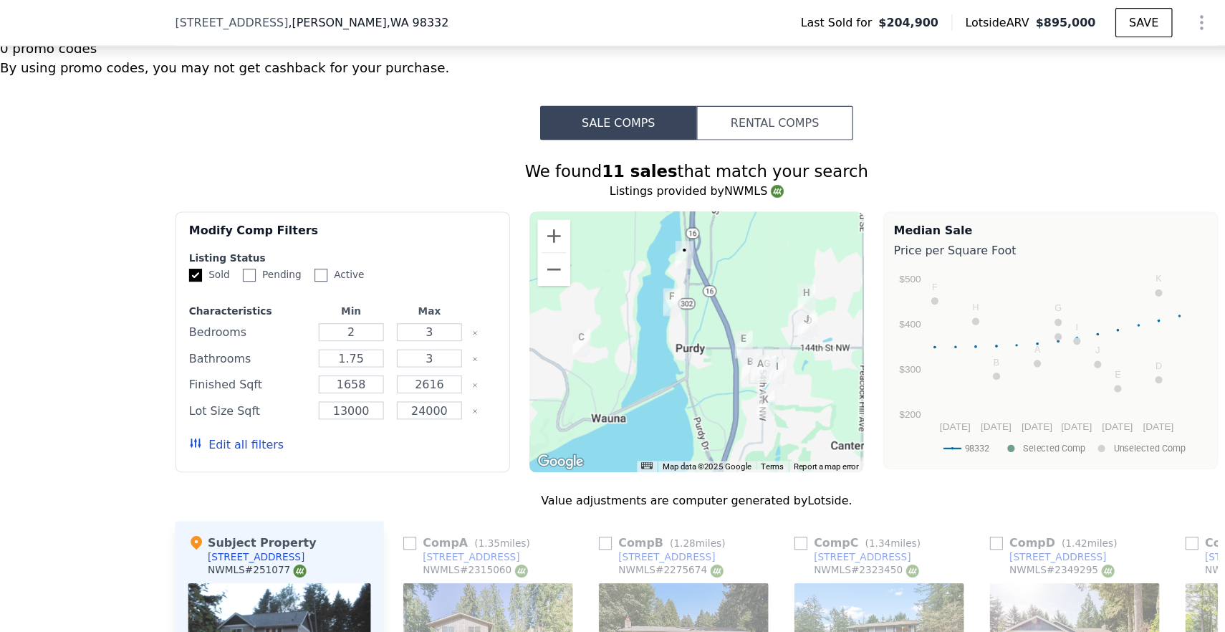
scroll to position [890, 0]
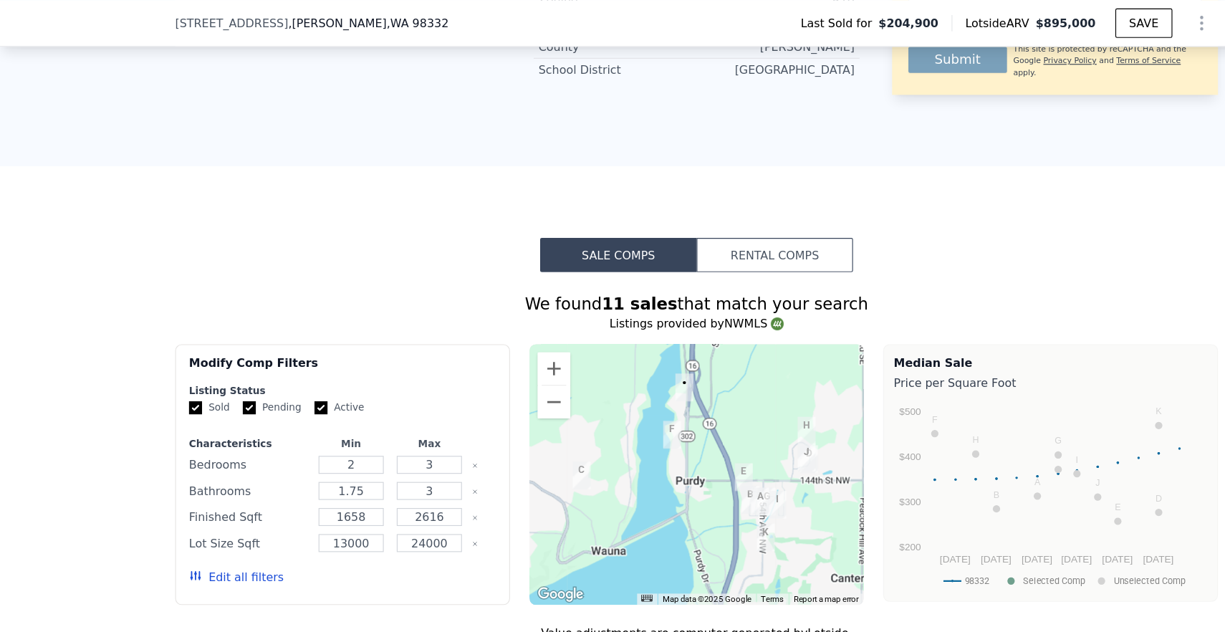
checkbox input "true"
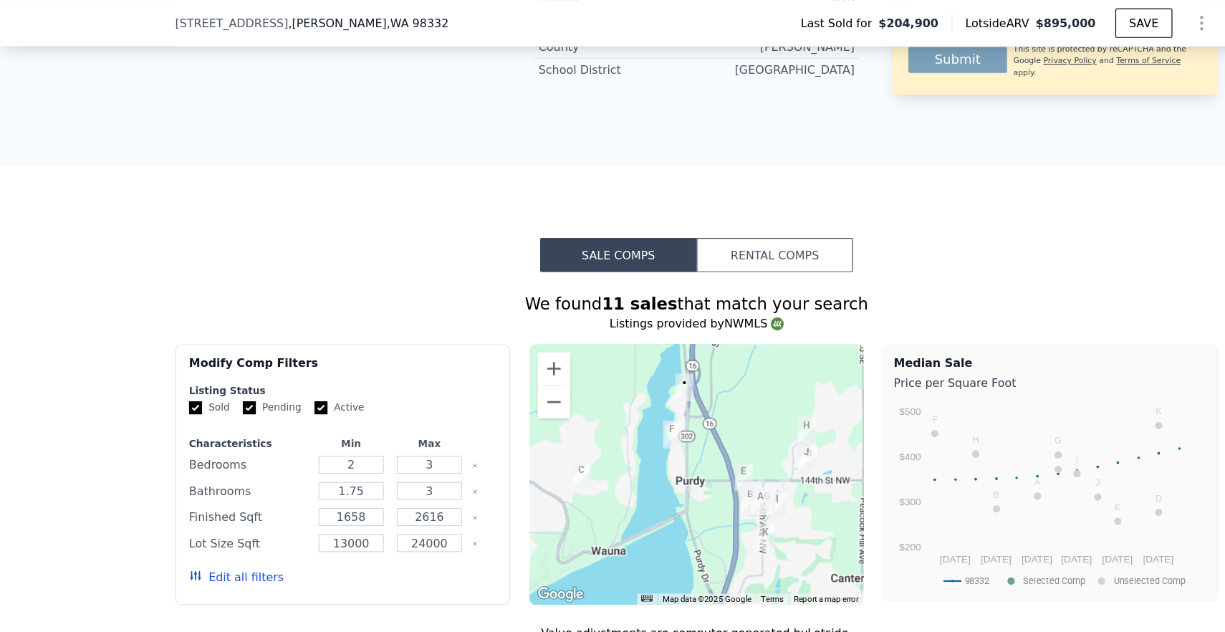
checkbox input "true"
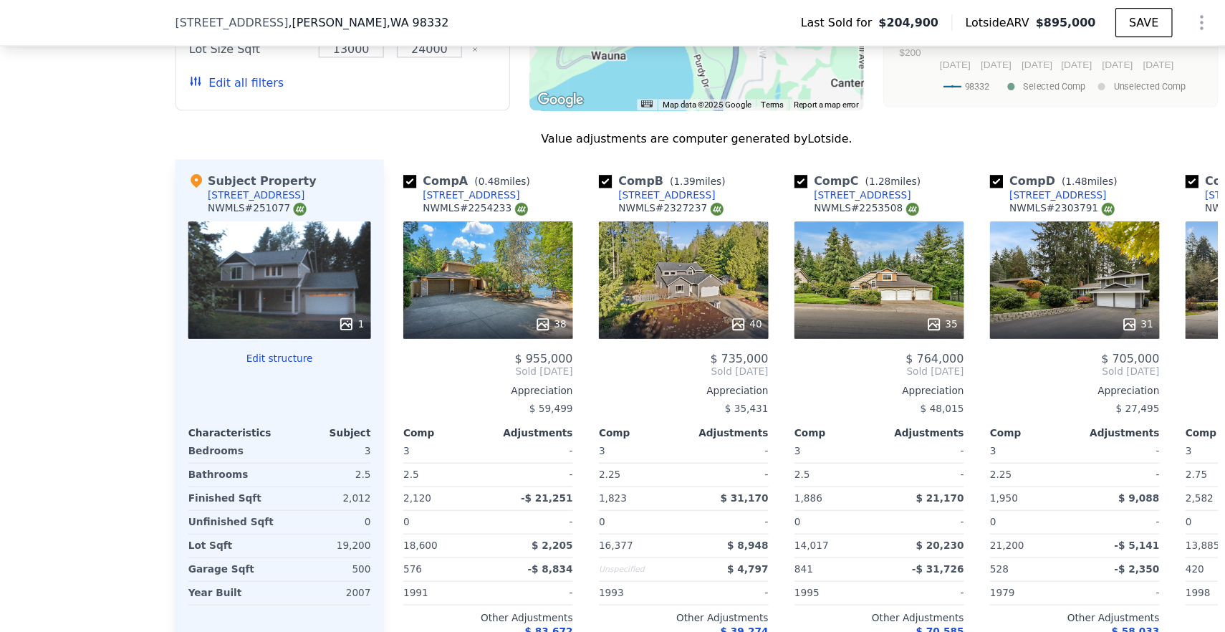
scroll to position [1330, 0]
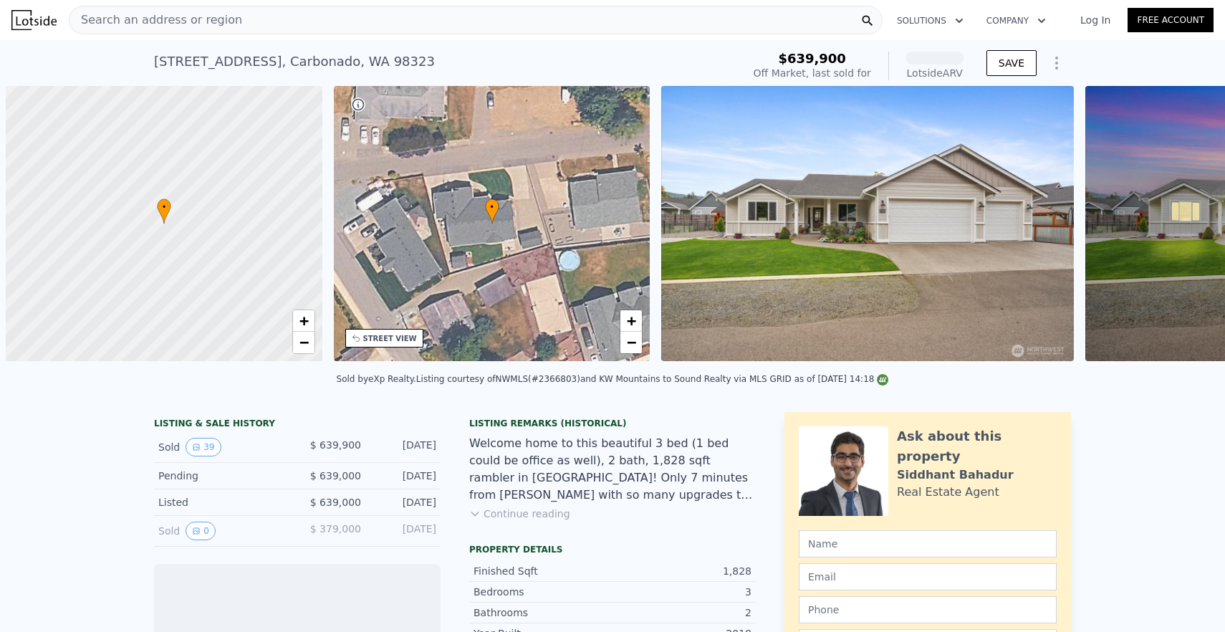
scroll to position [0, 6]
